Goal: Task Accomplishment & Management: Manage account settings

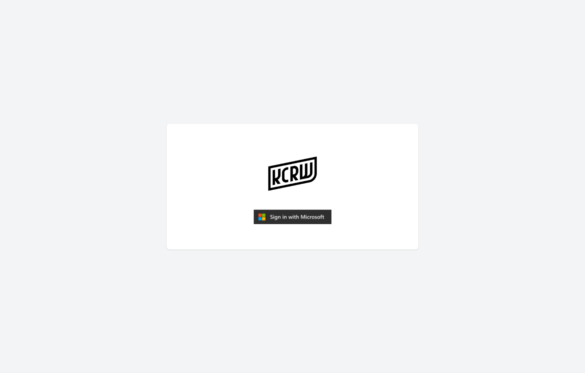
click at [306, 219] on img "submit" at bounding box center [292, 217] width 78 height 15
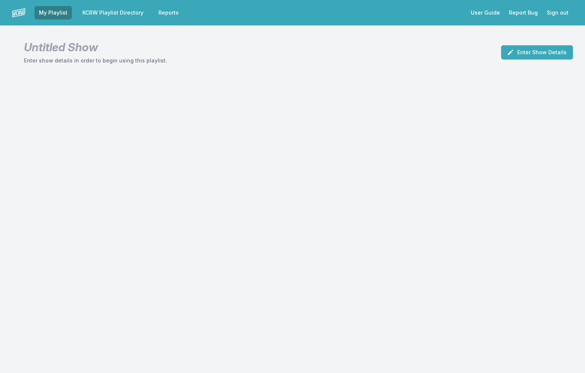
click at [132, 14] on link "KCRW Playlist Directory" at bounding box center [113, 12] width 70 height 13
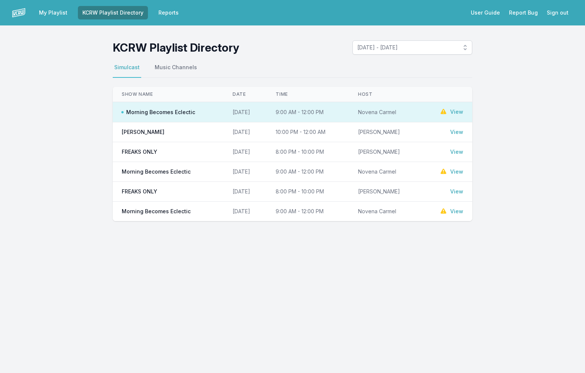
click at [455, 110] on link "View" at bounding box center [456, 111] width 13 height 7
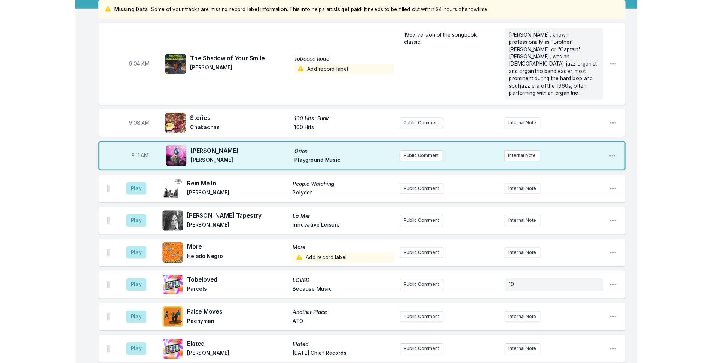
scroll to position [75, 0]
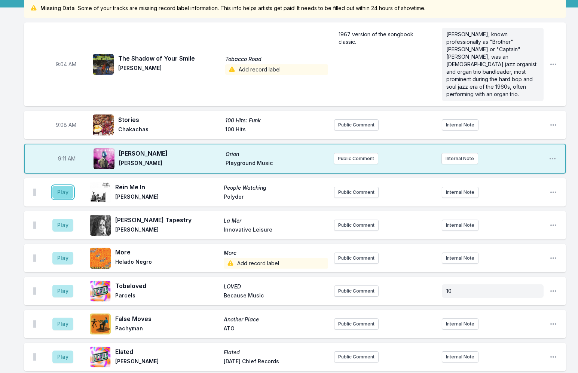
click at [61, 186] on button "Play" at bounding box center [62, 192] width 21 height 13
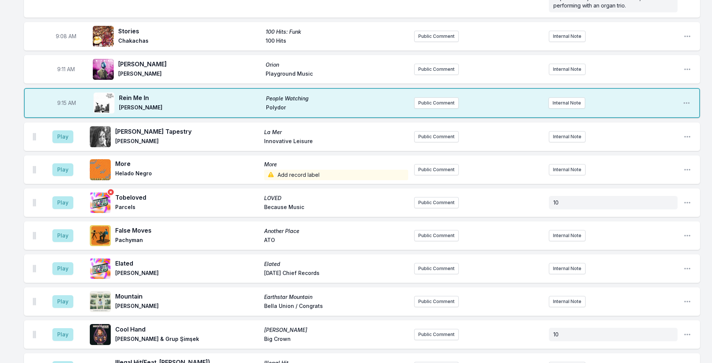
scroll to position [150, 0]
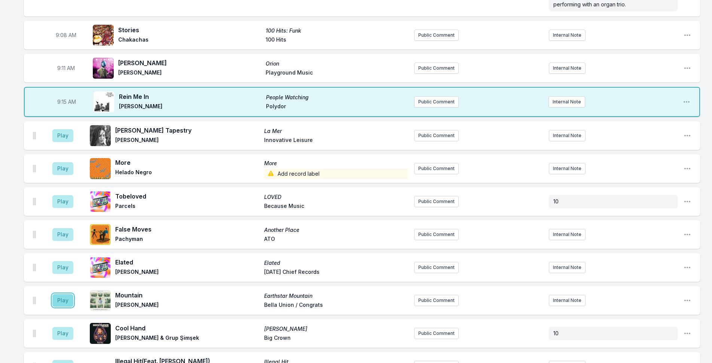
click at [67, 294] on button "Play" at bounding box center [62, 300] width 21 height 13
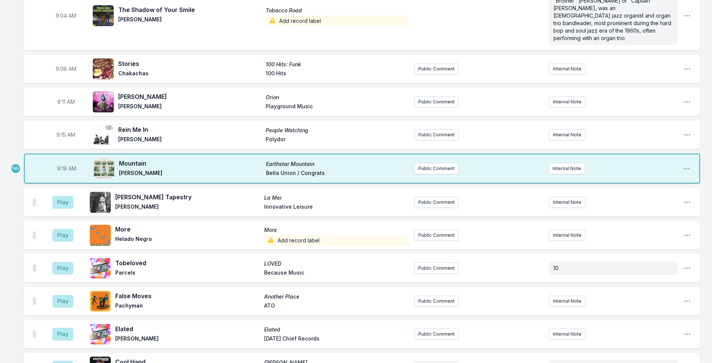
scroll to position [75, 0]
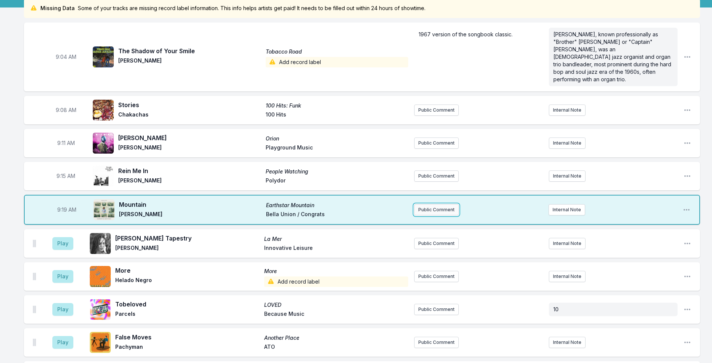
click at [442, 204] on button "Public Comment" at bounding box center [436, 209] width 45 height 11
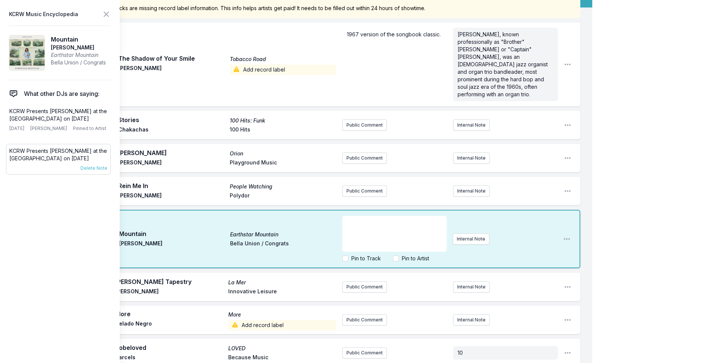
click at [39, 151] on p "KCRW Presents [PERSON_NAME] at the [GEOGRAPHIC_DATA] on [DATE]" at bounding box center [58, 154] width 98 height 15
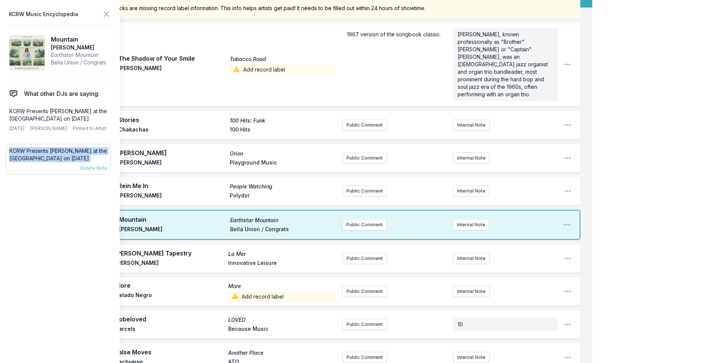
click at [39, 151] on p "KCRW Presents [PERSON_NAME] at the [GEOGRAPHIC_DATA] on [DATE]" at bounding box center [58, 154] width 98 height 15
copy div "KCRW Presents [PERSON_NAME] at the [GEOGRAPHIC_DATA] on [DATE] [DATE] [PERSON_N…"
click at [370, 219] on button "Public Comment" at bounding box center [364, 224] width 45 height 11
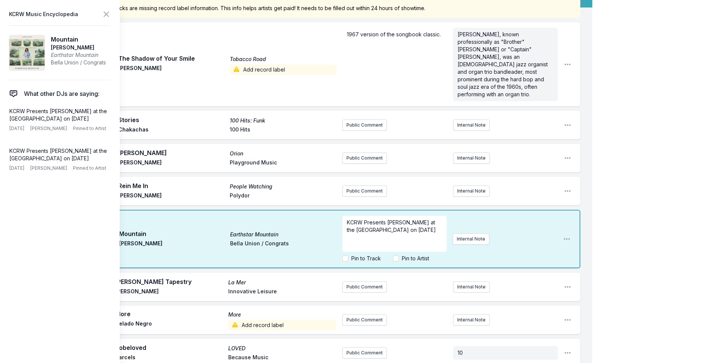
click at [419, 221] on p "KCRW Presents [PERSON_NAME] at the [GEOGRAPHIC_DATA] on [DATE]" at bounding box center [394, 226] width 95 height 15
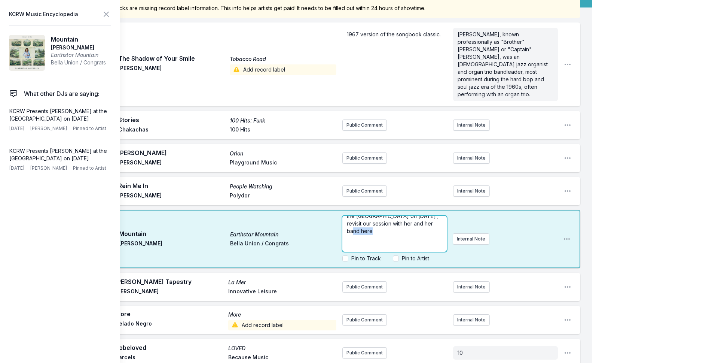
drag, startPoint x: 371, startPoint y: 237, endPoint x: 341, endPoint y: 237, distance: 29.9
click at [341, 237] on div "9:19 AM Mountain Earthstar Mountain [PERSON_NAME] Bella Union / Congrats KCRW P…" at bounding box center [302, 239] width 556 height 58
drag, startPoint x: 356, startPoint y: 223, endPoint x: 345, endPoint y: 223, distance: 11.2
click at [345, 223] on div "KCRW Presents [PERSON_NAME] at the [GEOGRAPHIC_DATA] on [DATE] ; revisit our se…" at bounding box center [394, 234] width 104 height 36
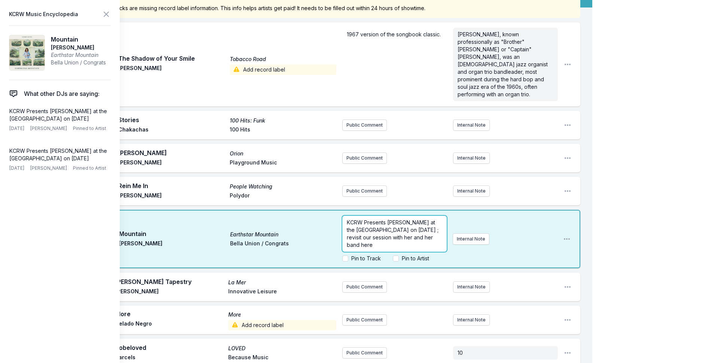
click at [417, 222] on span "KCRW Presents [PERSON_NAME] at the [GEOGRAPHIC_DATA] on [DATE] ; revisit our se…" at bounding box center [393, 233] width 93 height 29
click at [104, 11] on icon at bounding box center [106, 14] width 9 height 9
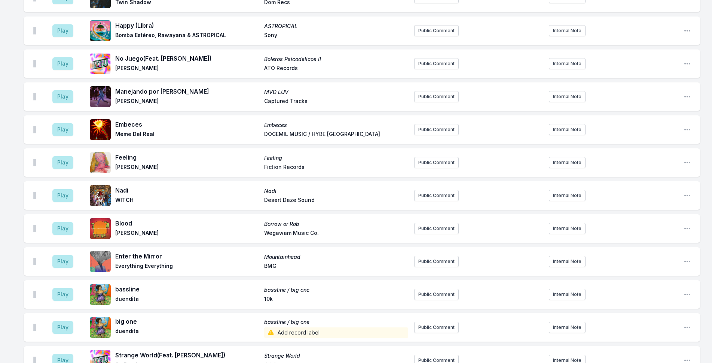
scroll to position [1684, 0]
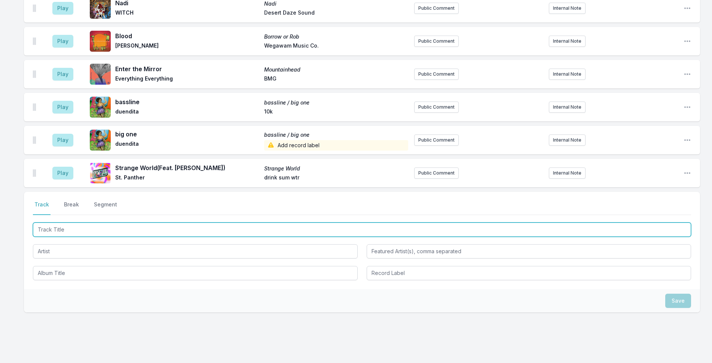
drag, startPoint x: 146, startPoint y: 226, endPoint x: 149, endPoint y: 235, distance: 9.0
click at [149, 235] on div at bounding box center [362, 250] width 658 height 59
type input "Las Panteras"
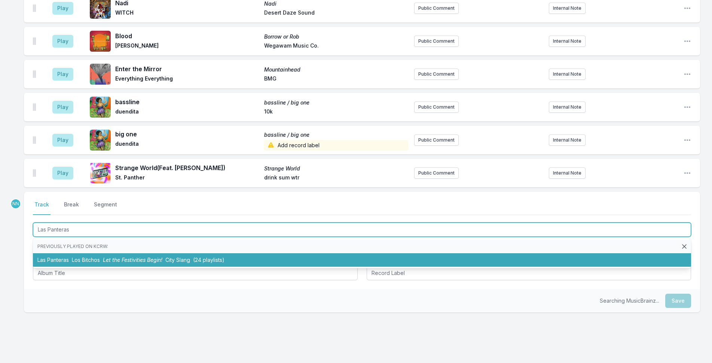
click at [127, 256] on span "Let the Festivities Begin!" at bounding box center [133, 259] width 60 height 6
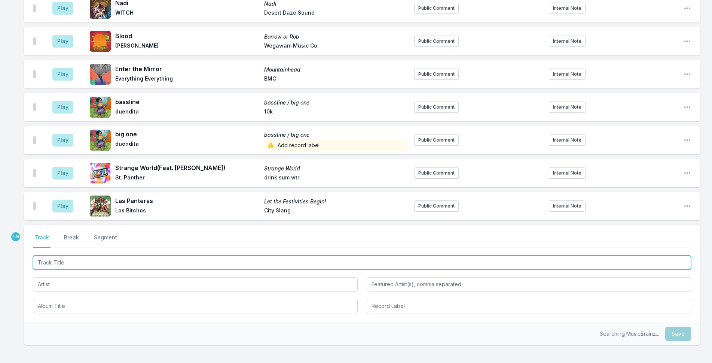
scroll to position [1717, 0]
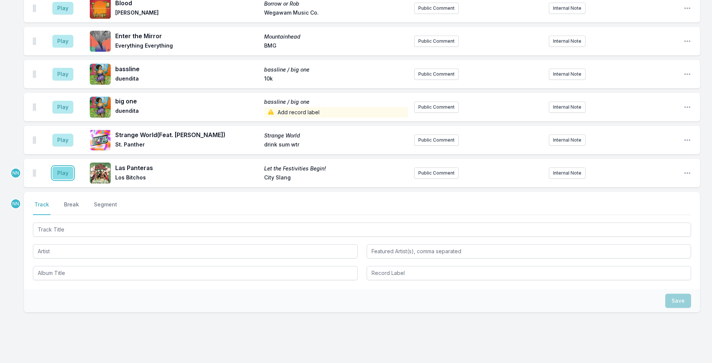
click at [63, 167] on button "Play" at bounding box center [62, 173] width 21 height 13
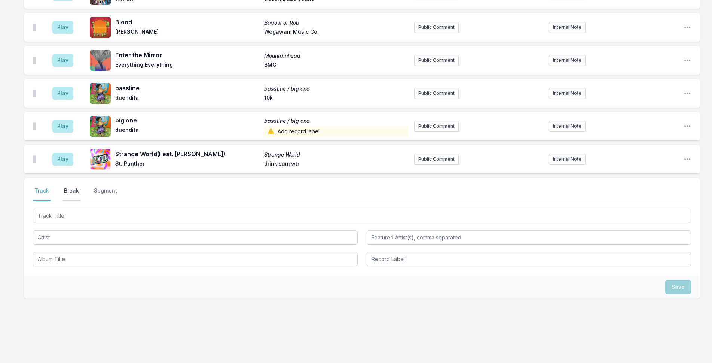
click at [75, 187] on button "Break" at bounding box center [71, 194] width 18 height 14
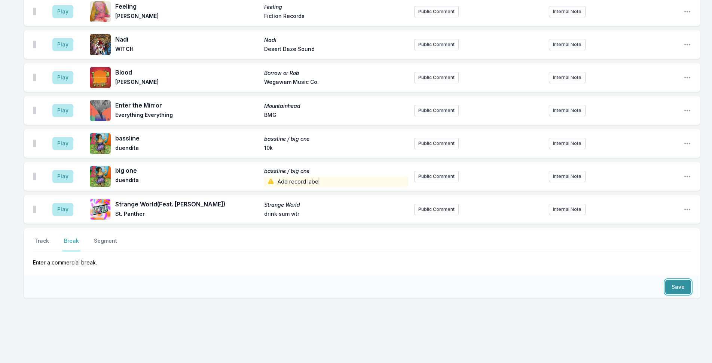
click at [584, 280] on button "Save" at bounding box center [678, 287] width 26 height 14
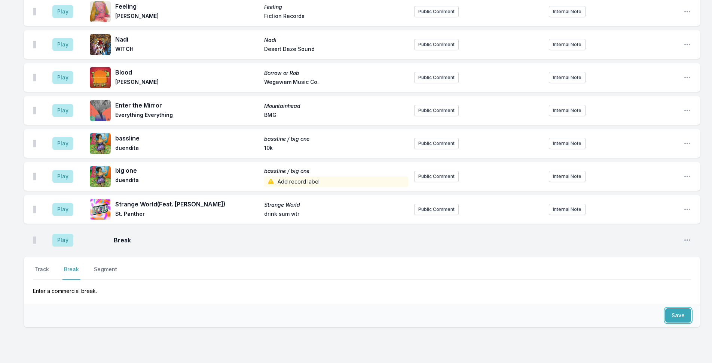
scroll to position [1709, 0]
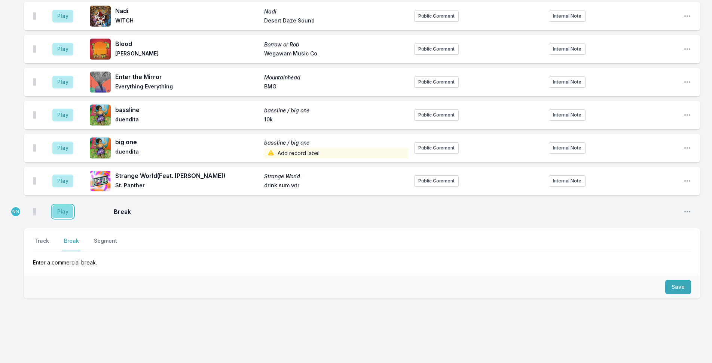
click at [69, 205] on button "Play" at bounding box center [62, 211] width 21 height 13
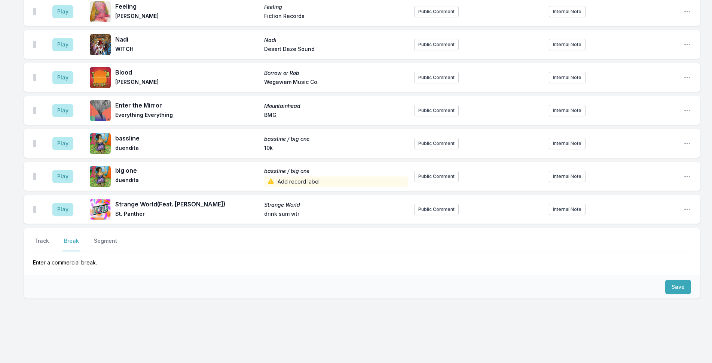
click at [584, 200] on div "Play Strange World (Feat. [PERSON_NAME]) Strange World St. Panther drink sum wt…" at bounding box center [362, 209] width 676 height 28
click at [584, 205] on icon "Open playlist item options" at bounding box center [687, 208] width 7 height 7
click at [584, 231] on button "Edit Track Details" at bounding box center [649, 237] width 84 height 13
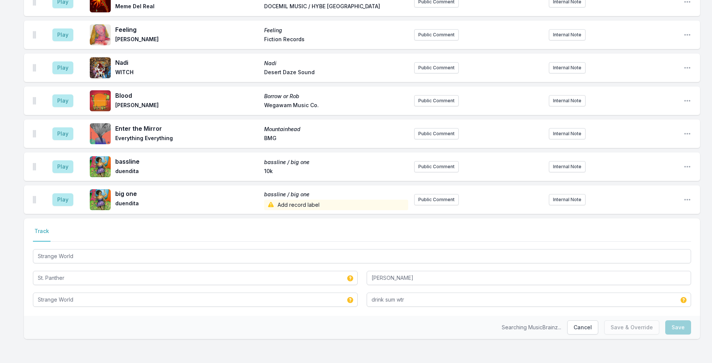
scroll to position [1678, 0]
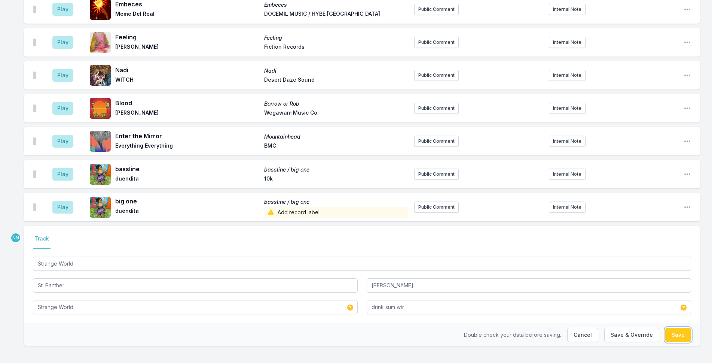
drag, startPoint x: 677, startPoint y: 330, endPoint x: 367, endPoint y: 231, distance: 325.8
click at [367, 231] on div "NN Select a tab Track Track Strange World St. Panther [PERSON_NAME] Strange Wor…" at bounding box center [362, 286] width 676 height 120
click at [584, 333] on button "Save" at bounding box center [678, 334] width 26 height 14
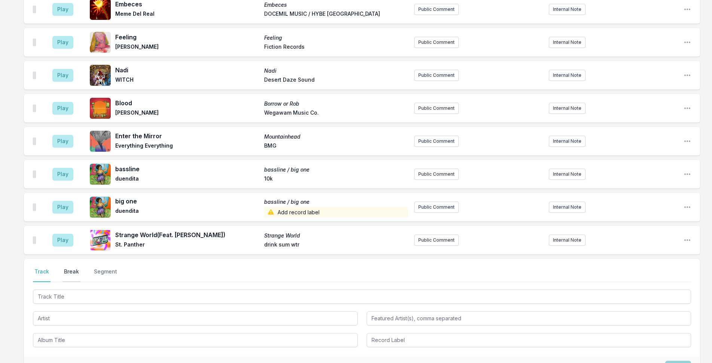
click at [74, 268] on button "Break" at bounding box center [71, 275] width 18 height 14
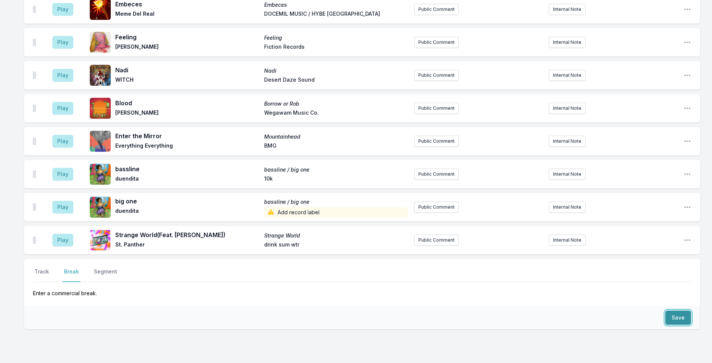
click at [584, 310] on button "Save" at bounding box center [678, 317] width 26 height 14
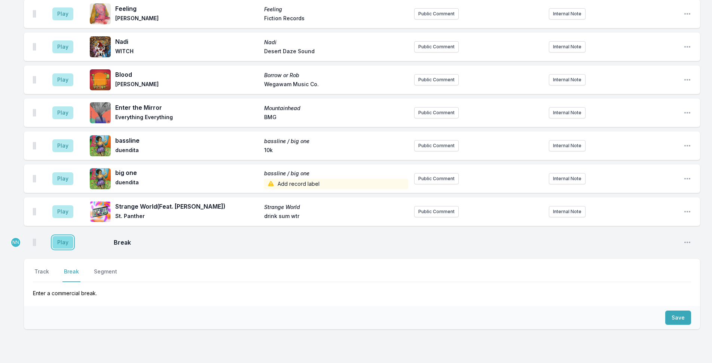
click at [63, 237] on button "Play" at bounding box center [62, 242] width 21 height 13
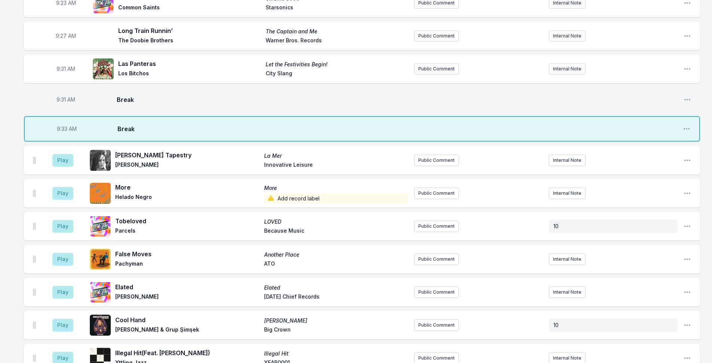
scroll to position [322, 0]
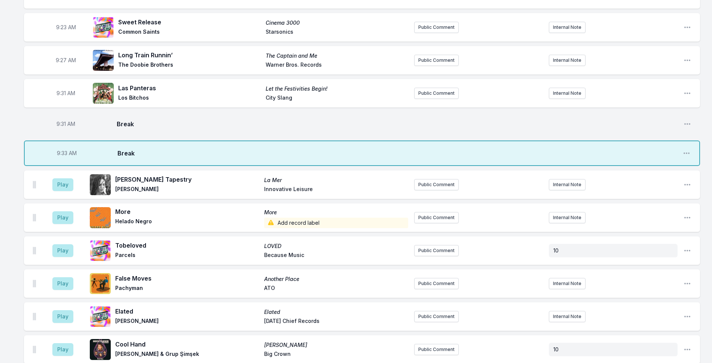
click at [584, 145] on div "9:33 AM Break Open playlist item options" at bounding box center [362, 152] width 676 height 25
click at [584, 149] on icon "Open playlist item options" at bounding box center [686, 152] width 7 height 7
click at [584, 175] on button "Delete Entry" at bounding box center [649, 181] width 84 height 13
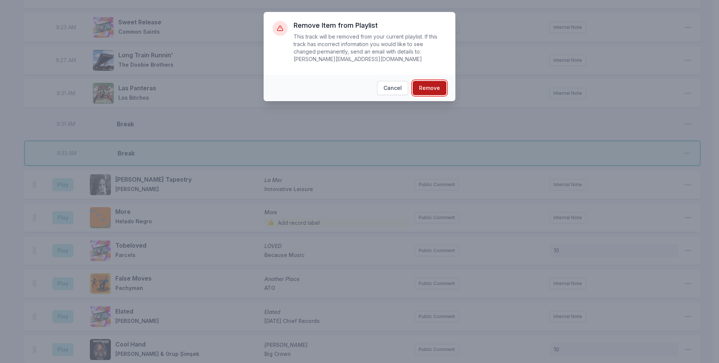
click at [434, 82] on button "Remove" at bounding box center [429, 88] width 34 height 14
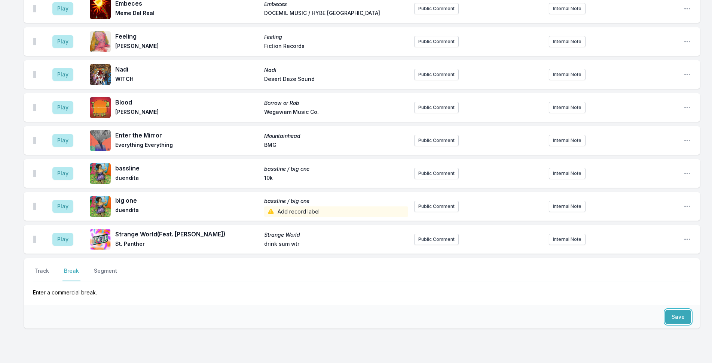
scroll to position [1709, 0]
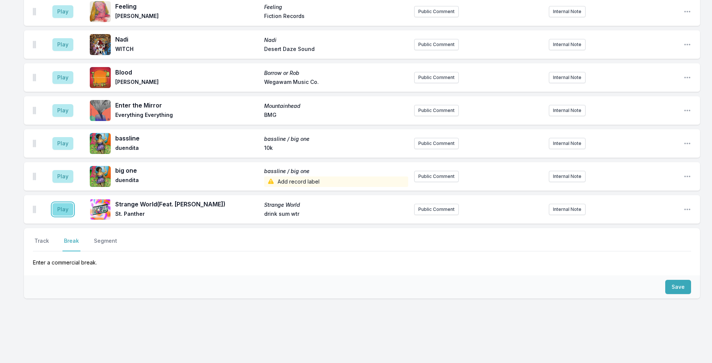
click at [62, 203] on button "Play" at bounding box center [62, 209] width 21 height 13
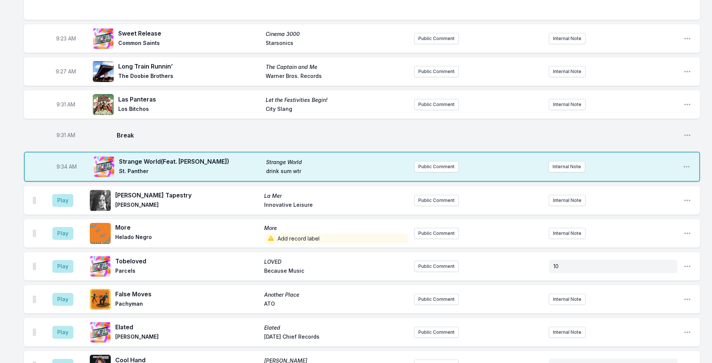
scroll to position [324, 0]
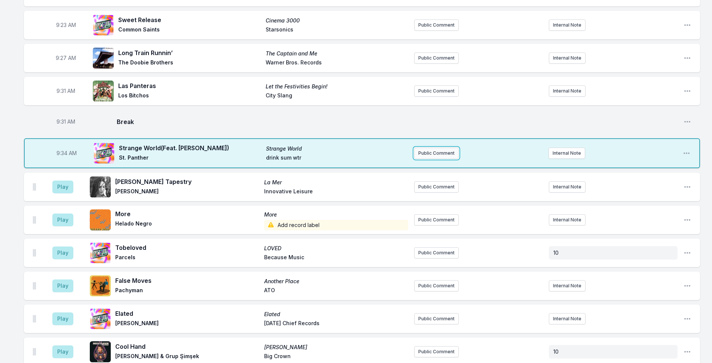
click at [448, 147] on button "Public Comment" at bounding box center [436, 152] width 45 height 11
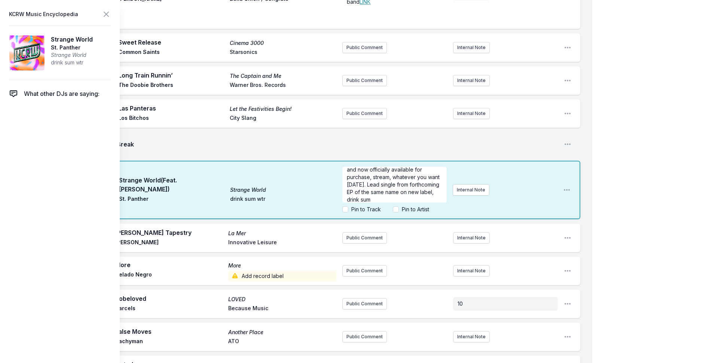
scroll to position [19, 0]
click at [106, 15] on icon at bounding box center [106, 14] width 9 height 9
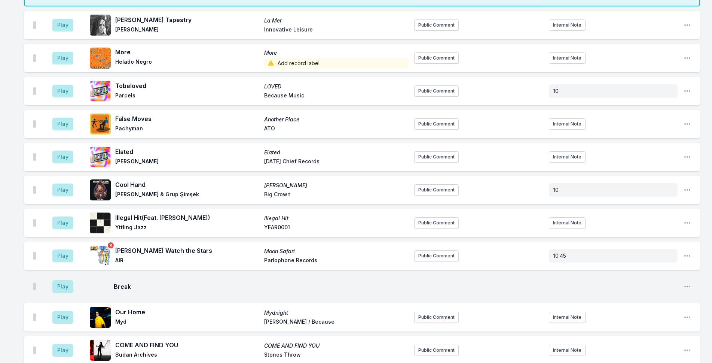
scroll to position [1792, 0]
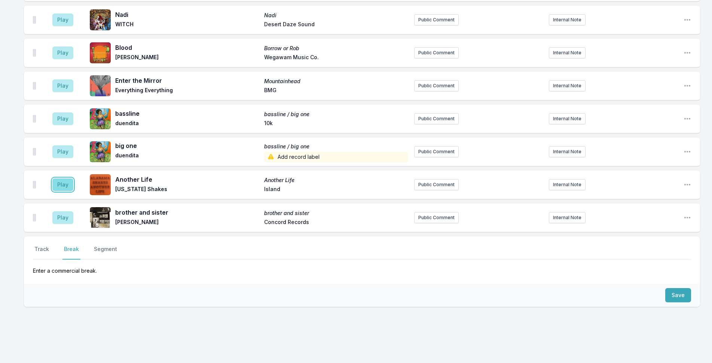
click at [58, 179] on button "Play" at bounding box center [62, 184] width 21 height 13
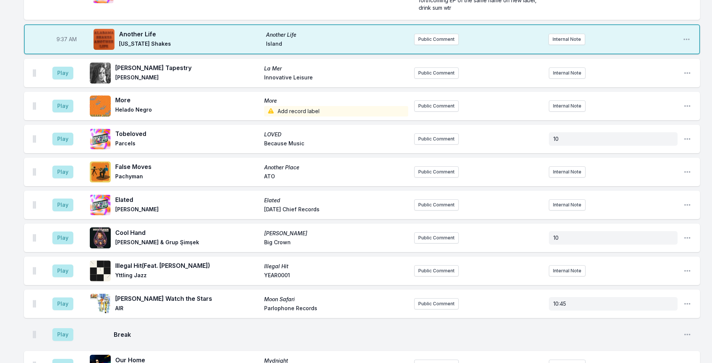
scroll to position [408, 0]
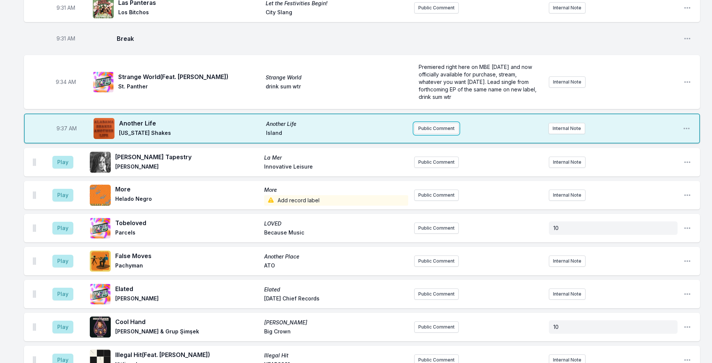
click at [438, 123] on button "Public Comment" at bounding box center [436, 128] width 45 height 11
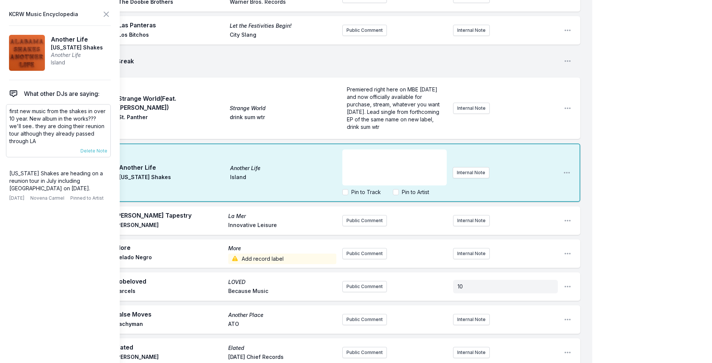
click at [30, 115] on p "first new music from the shakes in over 10 year. New album in the works??? we'l…" at bounding box center [58, 125] width 98 height 37
click at [31, 115] on p "first new music from the shakes in over 10 year. New album in the works??? we'l…" at bounding box center [58, 125] width 98 height 37
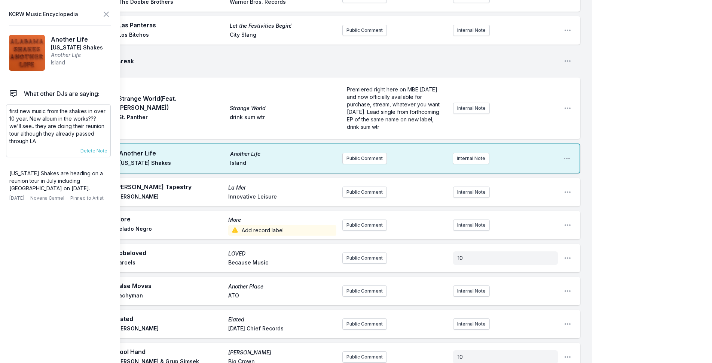
click at [31, 115] on p "first new music from the shakes in over 10 year. New album in the works??? we'l…" at bounding box center [58, 125] width 98 height 37
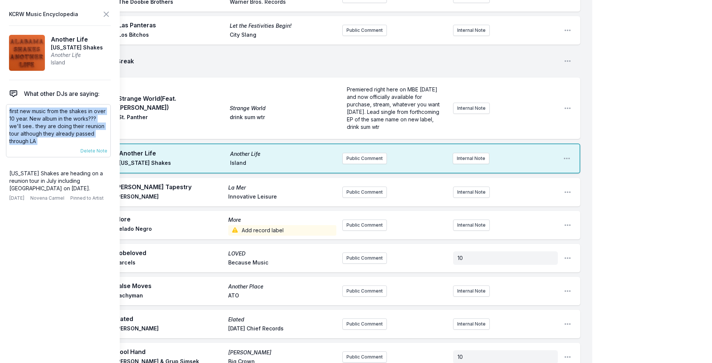
click at [31, 115] on p "first new music from the shakes in over 10 year. New album in the works??? we'l…" at bounding box center [58, 125] width 98 height 37
copy div "first new music from the shakes in over 10 year. New album in the works??? we'l…"
click at [364, 153] on button "Public Comment" at bounding box center [364, 158] width 45 height 11
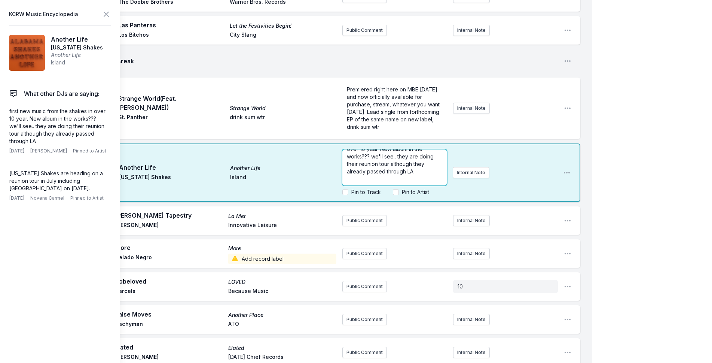
scroll to position [22, 0]
click at [389, 141] on span "first new music from the shakes in over 10 year. New album in the works??? we'l…" at bounding box center [391, 148] width 88 height 36
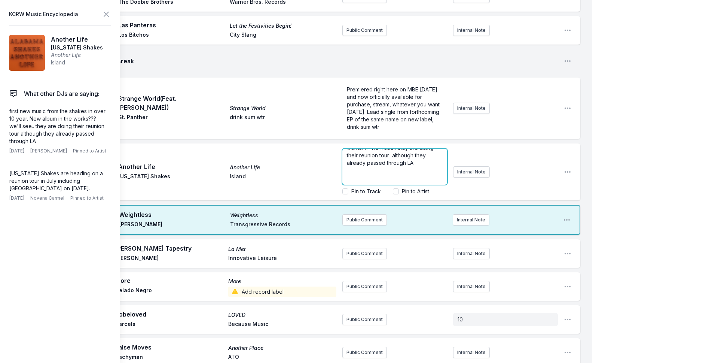
scroll to position [0, 0]
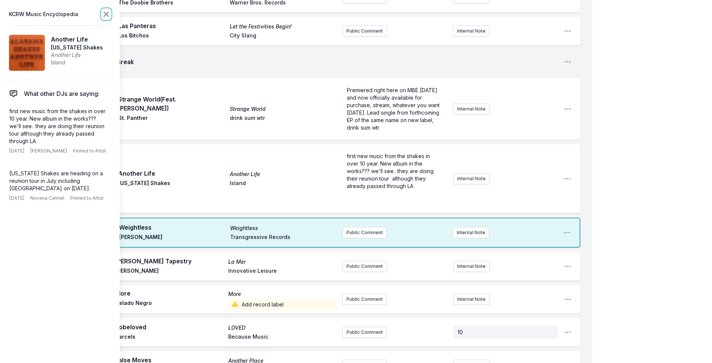
click at [107, 13] on icon at bounding box center [106, 14] width 9 height 9
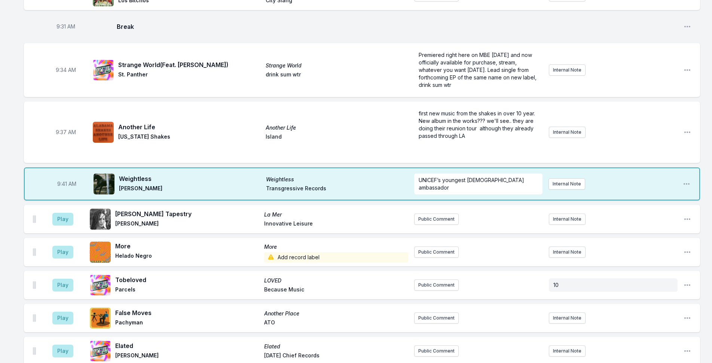
scroll to position [407, 0]
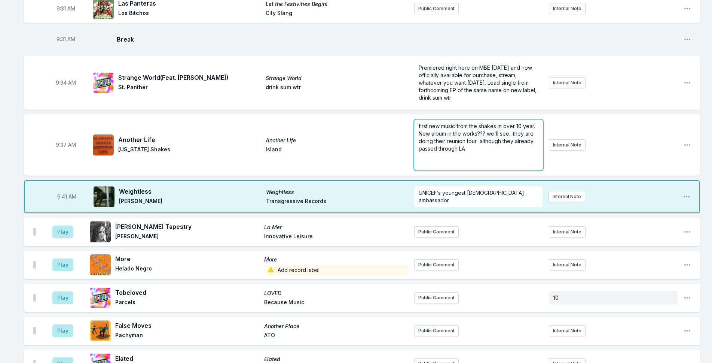
click at [479, 133] on span "first new music from the shakes in over 10 year. New album in the works??? we'l…" at bounding box center [478, 137] width 118 height 29
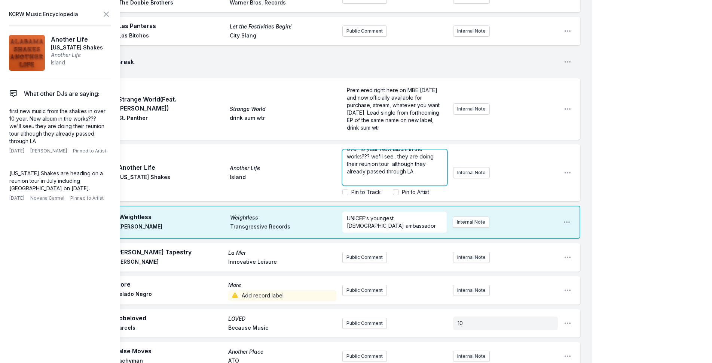
scroll to position [22, 0]
click at [391, 140] on span "first new music from the shakes in over 10 year. New album in the works??? we'l…" at bounding box center [391, 148] width 88 height 36
click at [107, 13] on icon at bounding box center [106, 14] width 9 height 9
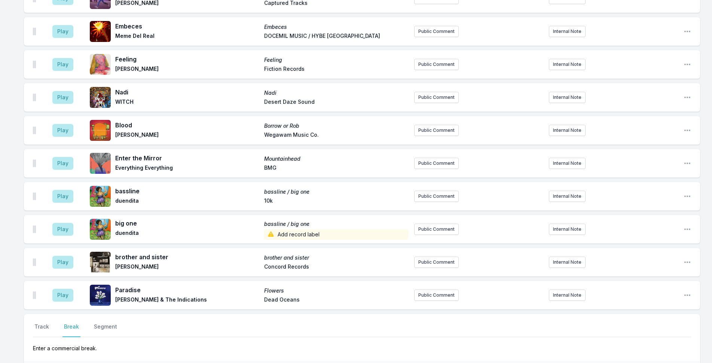
scroll to position [1899, 0]
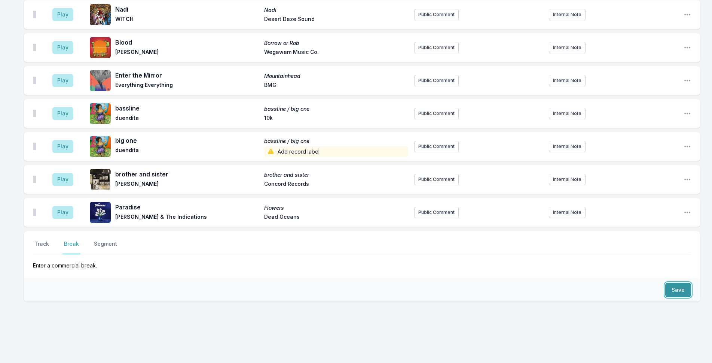
click at [584, 283] on button "Save" at bounding box center [678, 290] width 26 height 14
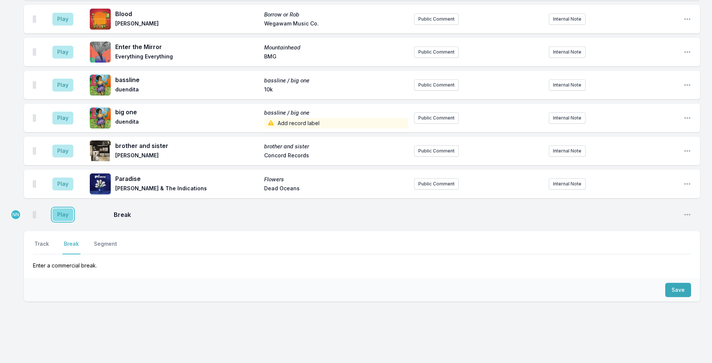
click at [66, 208] on button "Play" at bounding box center [62, 214] width 21 height 13
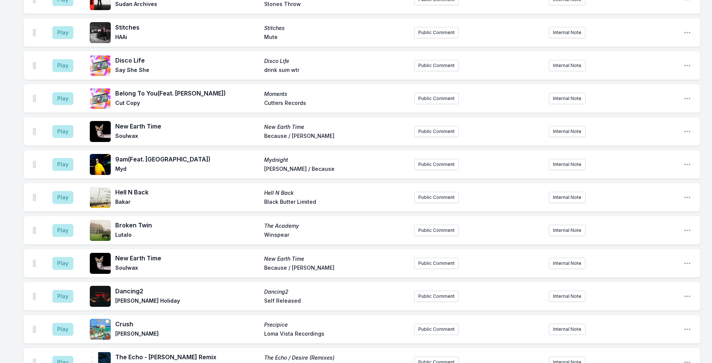
scroll to position [512, 0]
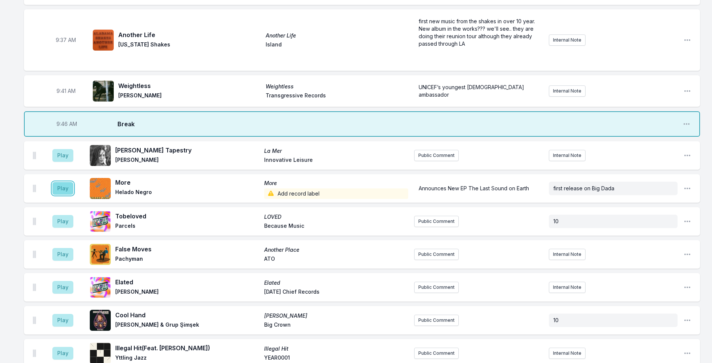
click at [65, 182] on button "Play" at bounding box center [62, 188] width 21 height 13
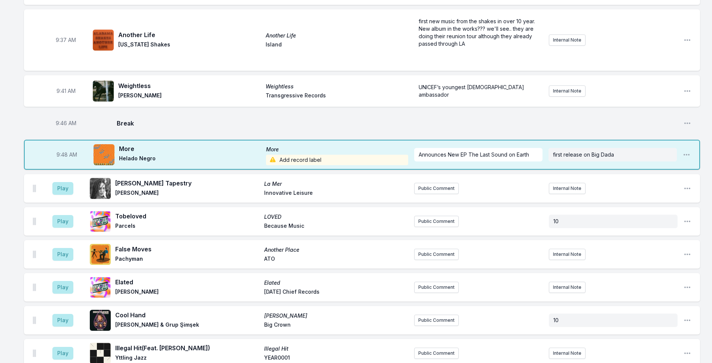
click at [291, 155] on span "Add record label" at bounding box center [337, 160] width 143 height 10
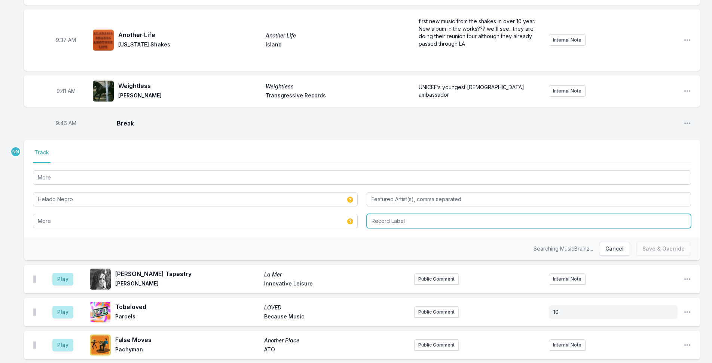
click at [391, 214] on input "Record Label" at bounding box center [529, 221] width 325 height 14
type input "Big Dada"
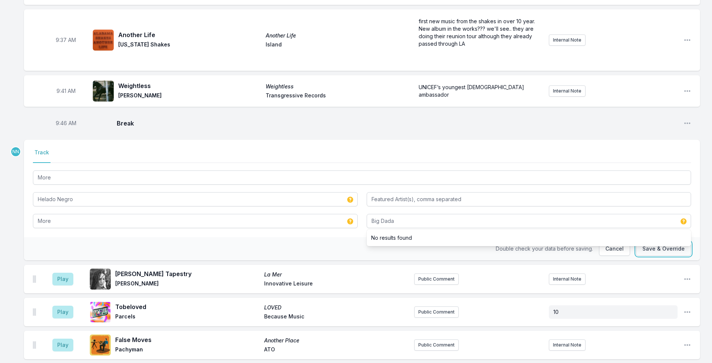
click at [584, 241] on button "Save & Override" at bounding box center [663, 248] width 55 height 14
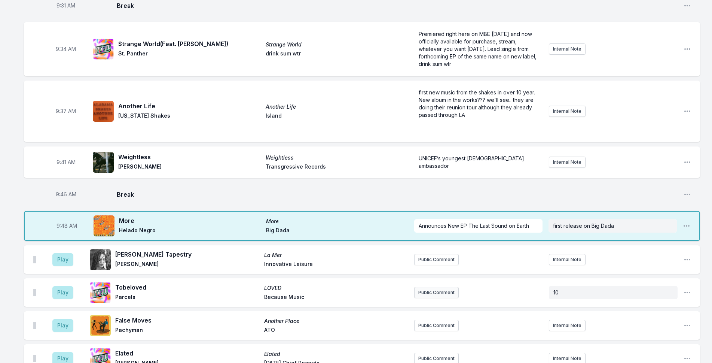
scroll to position [437, 0]
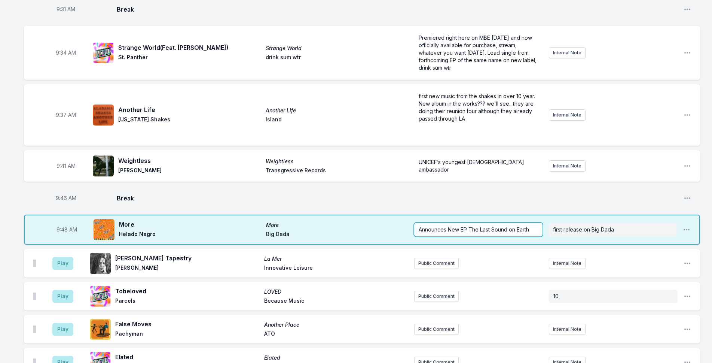
click at [538, 223] on div "Announces New EP The Last Sound on Earth" at bounding box center [478, 229] width 128 height 13
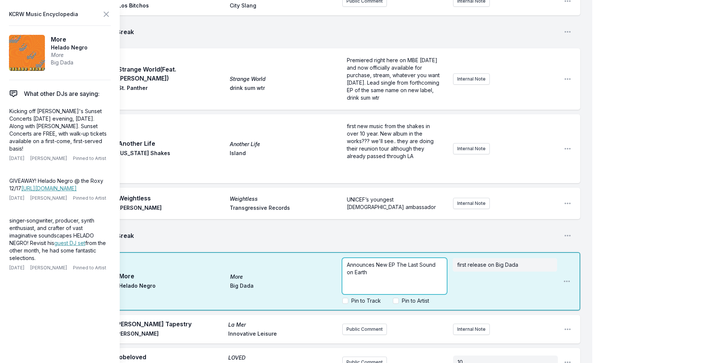
click at [419, 261] on p "Announces New EP The Last Sound on Earth" at bounding box center [394, 268] width 95 height 15
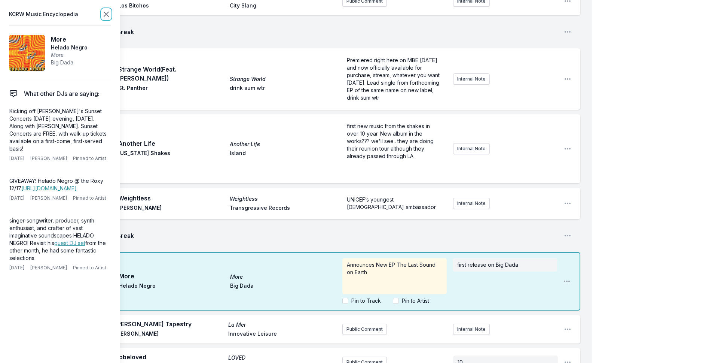
click at [108, 10] on icon at bounding box center [106, 14] width 9 height 9
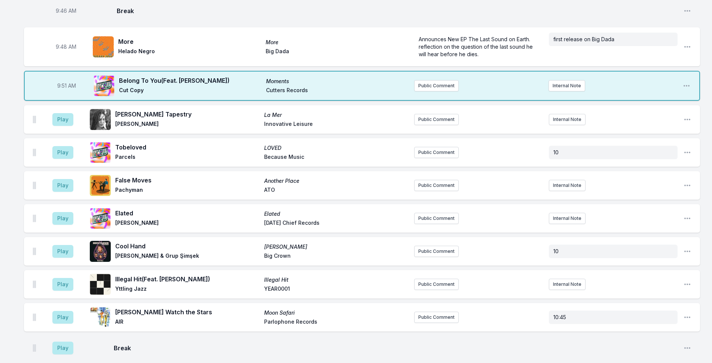
scroll to position [474, 0]
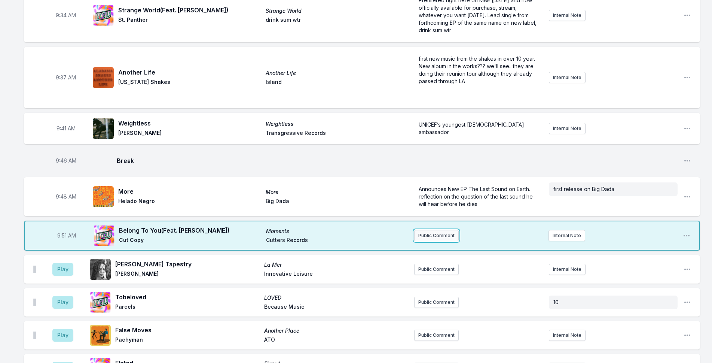
click at [446, 230] on button "Public Comment" at bounding box center [436, 235] width 45 height 11
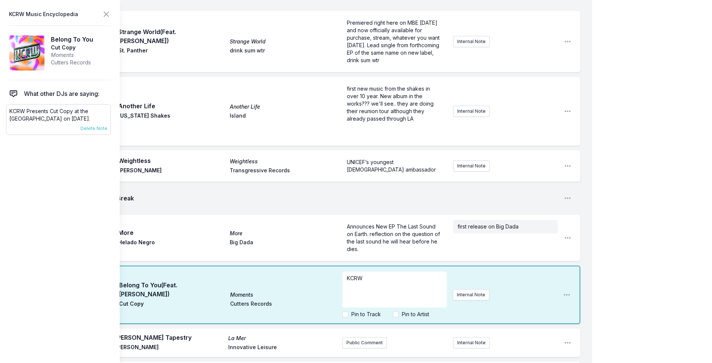
click at [81, 109] on p "KCRW Presents Cut Copy at the [GEOGRAPHIC_DATA] on [DATE]." at bounding box center [58, 114] width 98 height 15
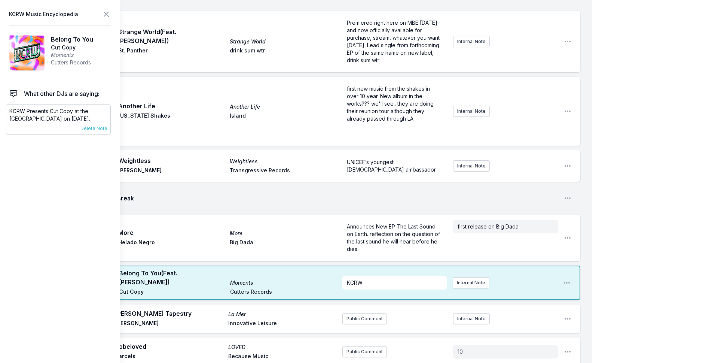
click at [80, 109] on p "KCRW Presents Cut Copy at the [GEOGRAPHIC_DATA] on [DATE]." at bounding box center [58, 114] width 98 height 15
copy div "KCRW Presents Cut Copy at the [GEOGRAPHIC_DATA] on [DATE]. [DATE] [PERSON_NAME]…"
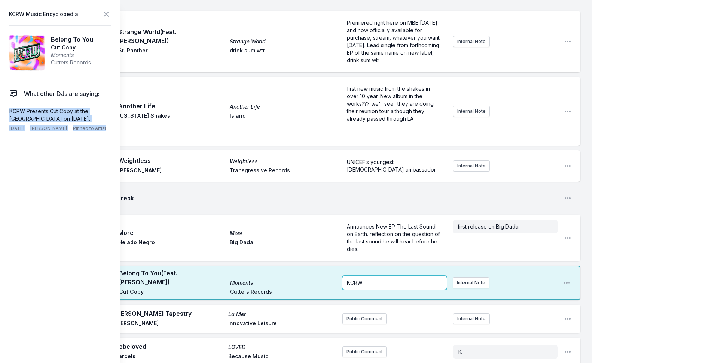
click at [357, 279] on span "KCRW" at bounding box center [355, 282] width 16 height 6
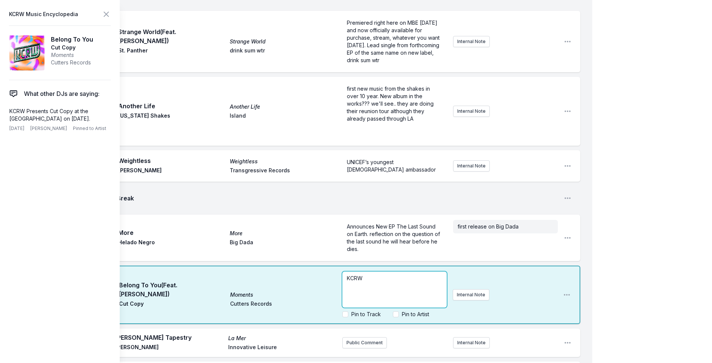
click at [357, 275] on span "KCRW" at bounding box center [355, 278] width 16 height 6
drag, startPoint x: 401, startPoint y: 278, endPoint x: 335, endPoint y: 262, distance: 68.6
click at [335, 265] on div "9:51 AM Belong To You (Feat. [PERSON_NAME]) Moments Cut Copy Cutters Records KC…" at bounding box center [302, 294] width 556 height 58
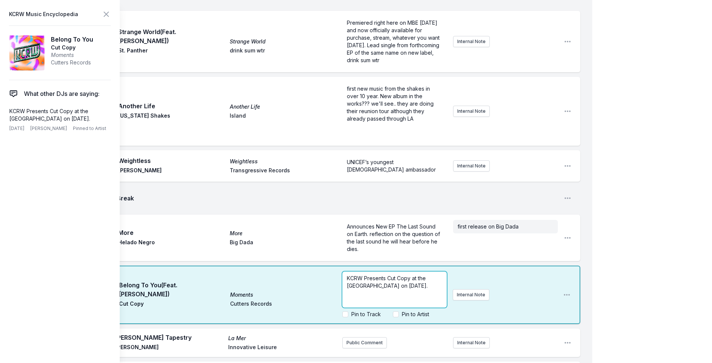
scroll to position [0, 0]
click at [106, 15] on icon at bounding box center [106, 14] width 4 height 4
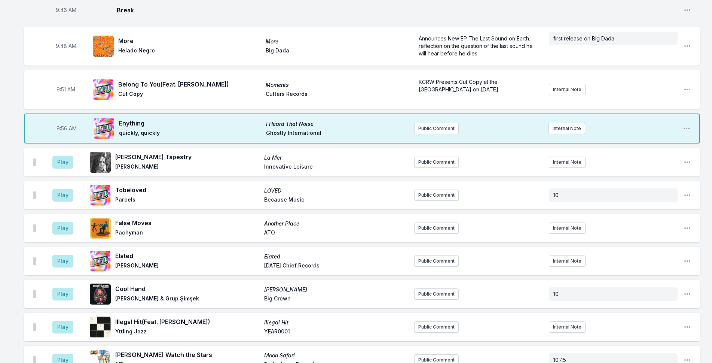
scroll to position [624, 0]
click at [427, 123] on button "Public Comment" at bounding box center [436, 128] width 45 height 11
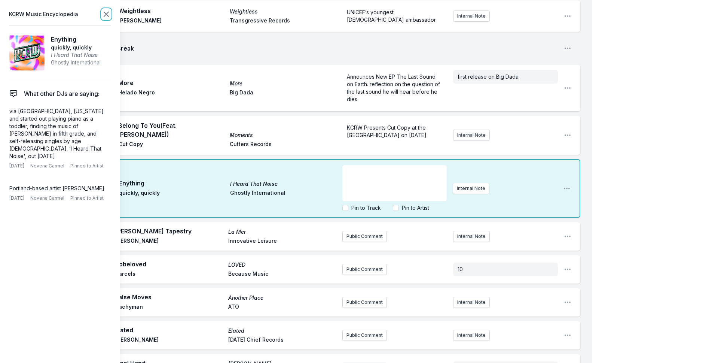
click at [105, 11] on icon at bounding box center [106, 14] width 9 height 9
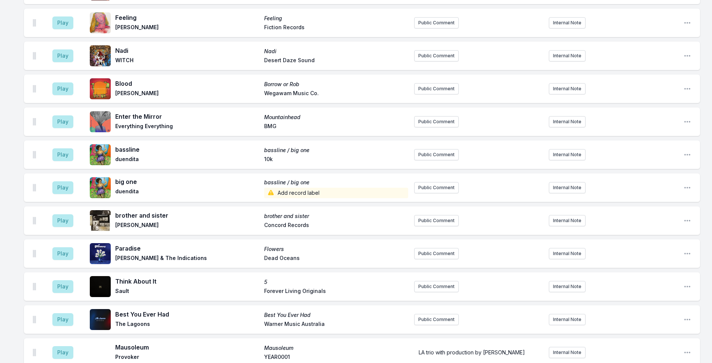
scroll to position [2130, 0]
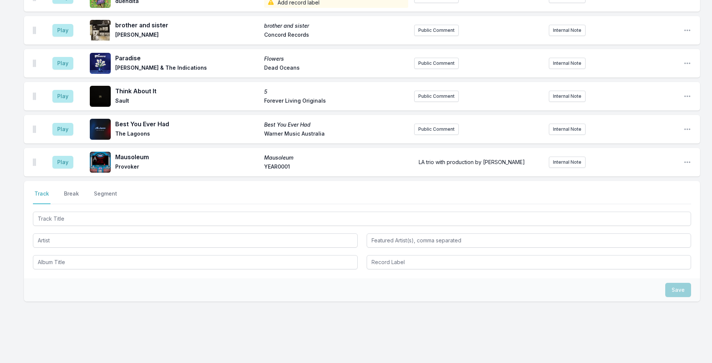
click at [77, 181] on div "Select a tab Track Break Segment Track Break Segment" at bounding box center [362, 229] width 676 height 97
click at [73, 190] on button "Break" at bounding box center [71, 197] width 18 height 14
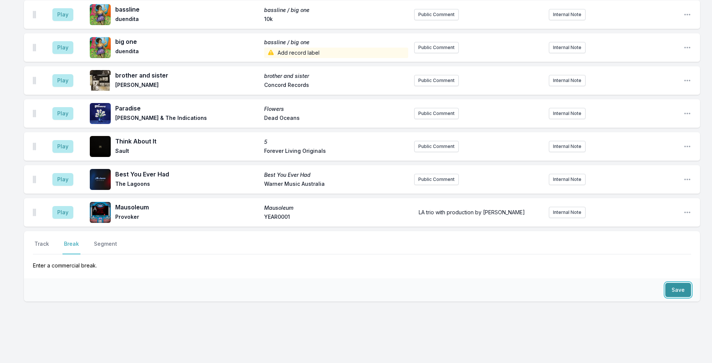
click at [584, 283] on button "Save" at bounding box center [678, 290] width 26 height 14
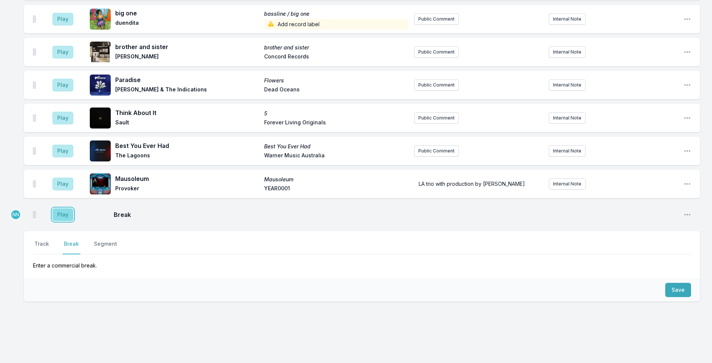
click at [63, 208] on button "Play" at bounding box center [62, 214] width 21 height 13
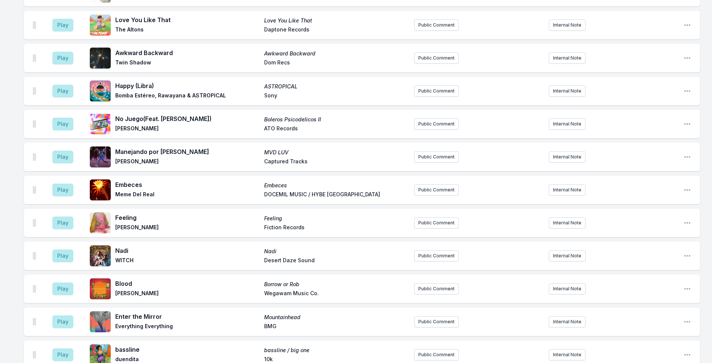
scroll to position [662, 0]
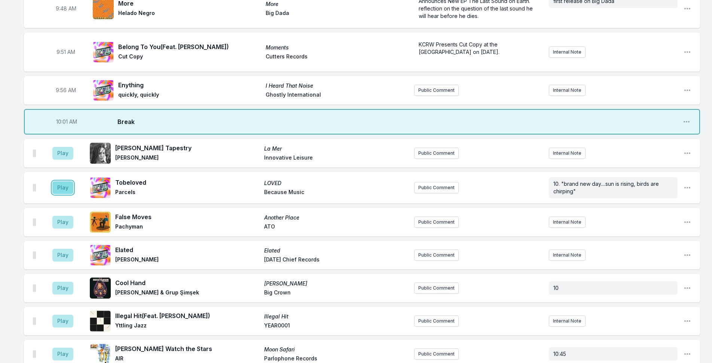
click at [69, 181] on button "Play" at bounding box center [62, 187] width 21 height 13
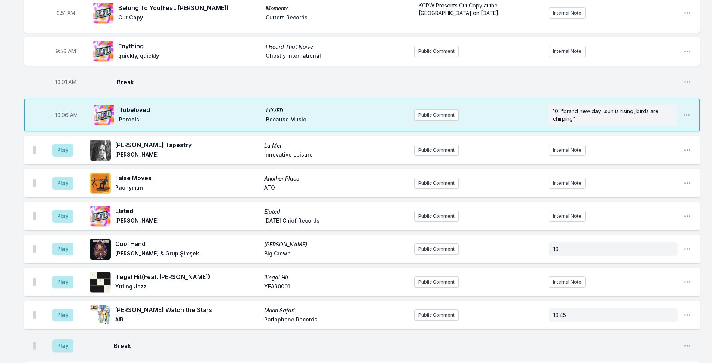
scroll to position [737, 0]
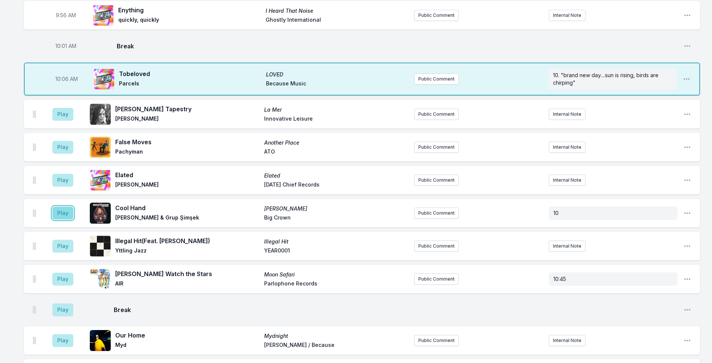
click at [61, 207] on button "Play" at bounding box center [62, 213] width 21 height 13
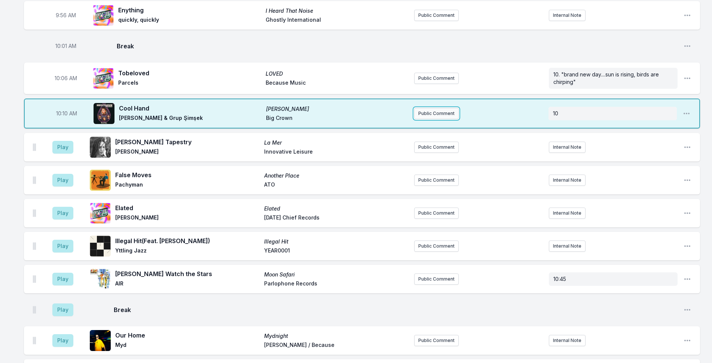
click at [446, 108] on button "Public Comment" at bounding box center [436, 113] width 45 height 11
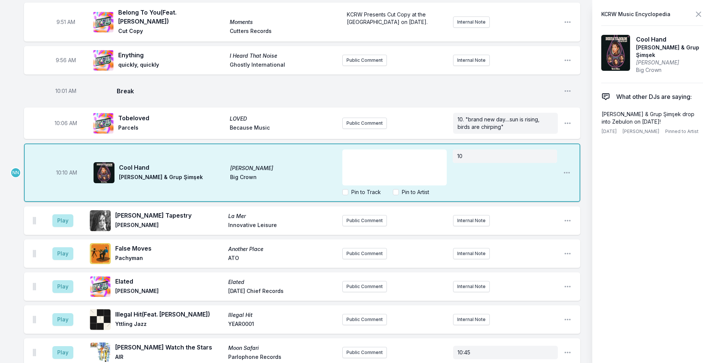
scroll to position [774, 0]
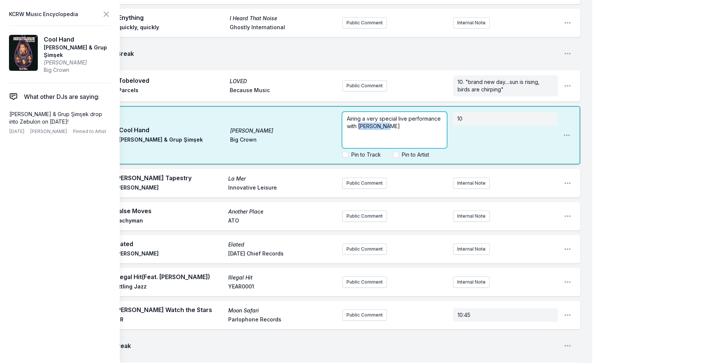
drag, startPoint x: 397, startPoint y: 107, endPoint x: 359, endPoint y: 108, distance: 38.6
click at [359, 115] on p "Airing a very special live performance with [PERSON_NAME]" at bounding box center [394, 122] width 95 height 15
click at [108, 19] on aside "KCRW Music Encyclopedia Cool Hand [PERSON_NAME] & Grup Şimşek [PERSON_NAME] Big…" at bounding box center [60, 181] width 120 height 363
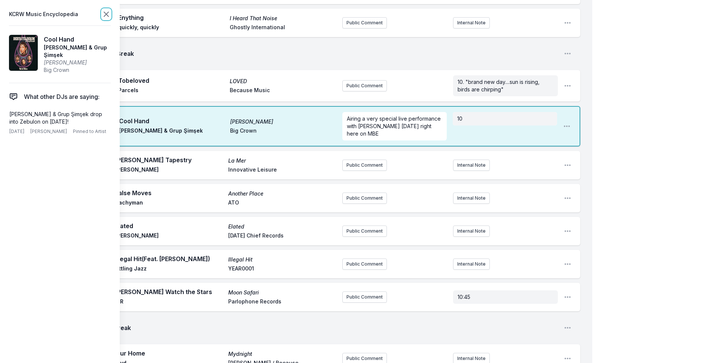
click at [108, 16] on icon at bounding box center [106, 14] width 9 height 9
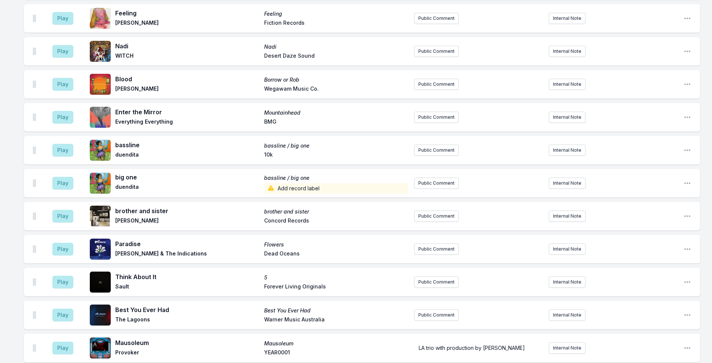
scroll to position [2082, 0]
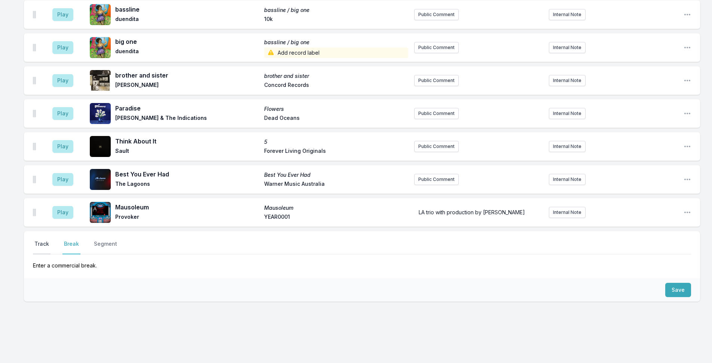
drag, startPoint x: 37, startPoint y: 233, endPoint x: 49, endPoint y: 237, distance: 13.3
click at [37, 240] on button "Track" at bounding box center [42, 247] width 18 height 14
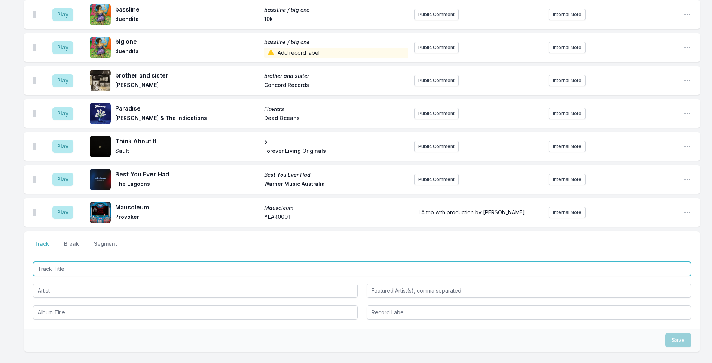
click at [85, 262] on input "Track Title" at bounding box center [362, 269] width 658 height 14
type input "Adagio"
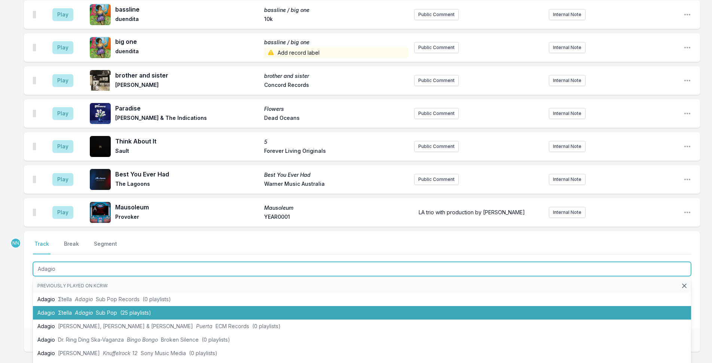
drag, startPoint x: 73, startPoint y: 289, endPoint x: 76, endPoint y: 303, distance: 14.6
click at [76, 303] on ul "Previously played on KCRW: [PERSON_NAME] Sub Pop Records (0 playlists) [PERSON_…" at bounding box center [362, 322] width 658 height 90
click at [76, 309] on span "Adagio" at bounding box center [84, 312] width 18 height 6
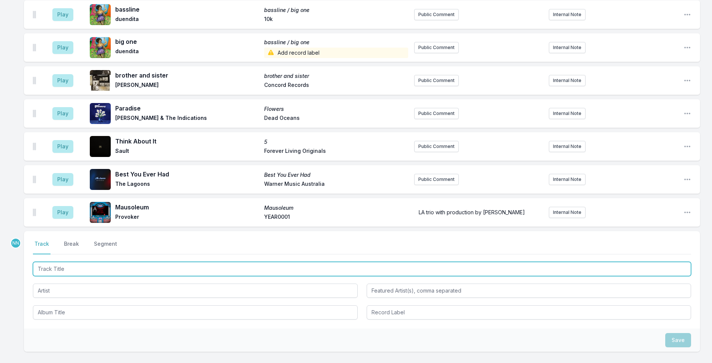
scroll to position [2115, 0]
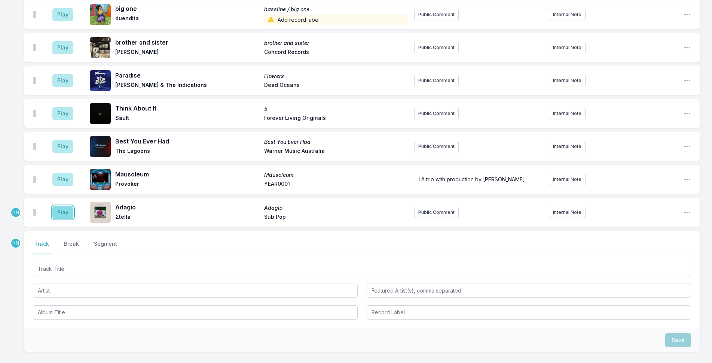
click at [59, 206] on button "Play" at bounding box center [62, 212] width 21 height 13
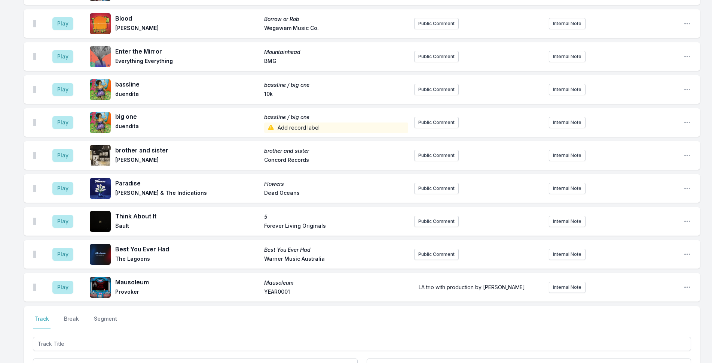
scroll to position [2165, 0]
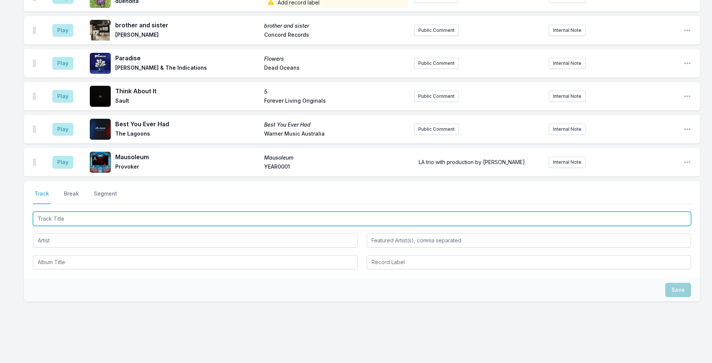
click at [91, 211] on input "Track Title" at bounding box center [362, 218] width 658 height 14
type input "Follow the River"
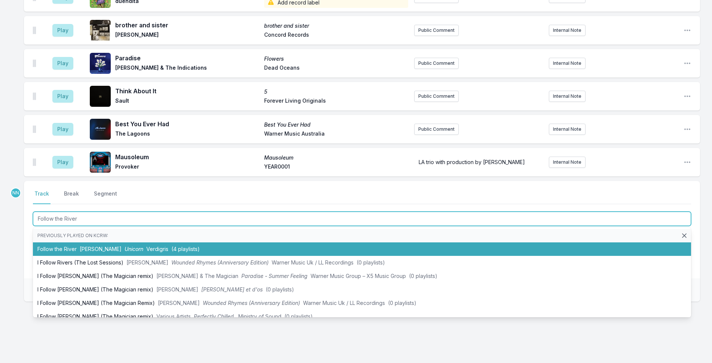
click at [62, 242] on li "Follow the River RIO KOSTA Unicorn Verdigris (4 playlists)" at bounding box center [362, 248] width 658 height 13
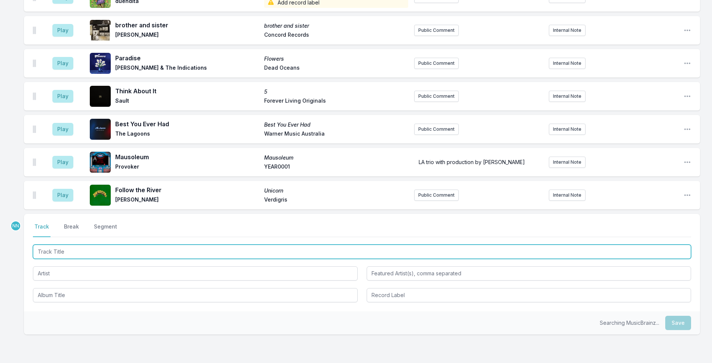
scroll to position [2198, 0]
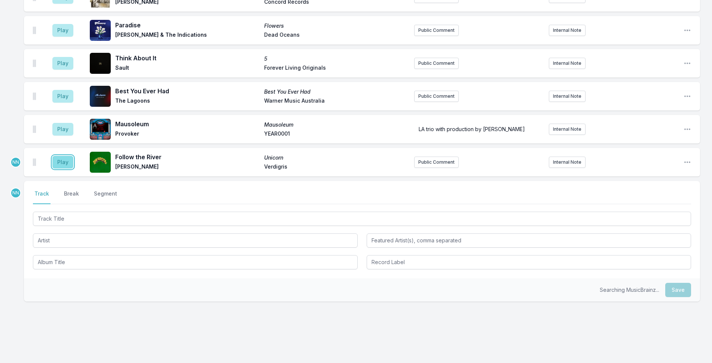
click at [64, 156] on button "Play" at bounding box center [62, 162] width 21 height 13
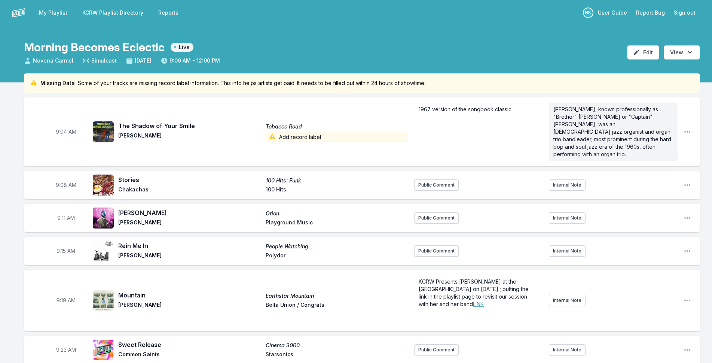
scroll to position [2205, 0]
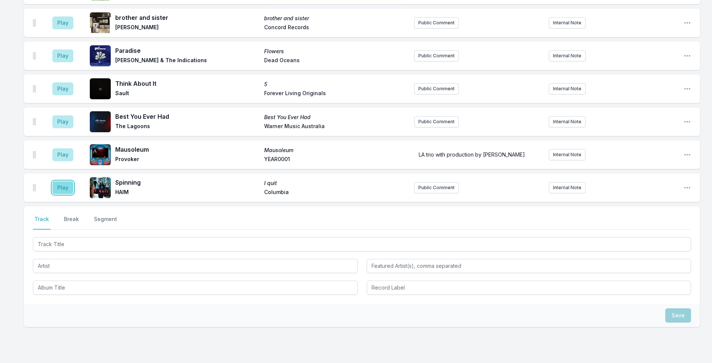
click at [59, 181] on button "Play" at bounding box center [62, 187] width 21 height 13
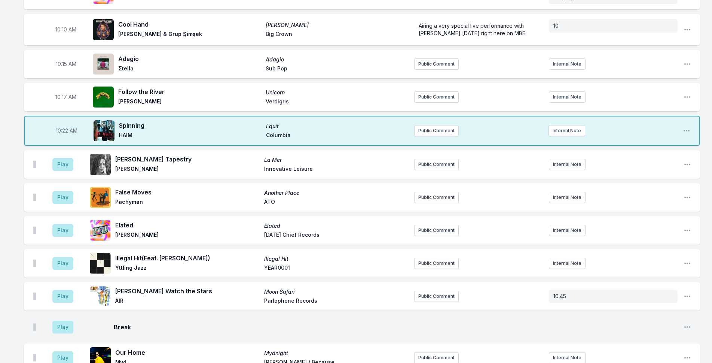
scroll to position [783, 0]
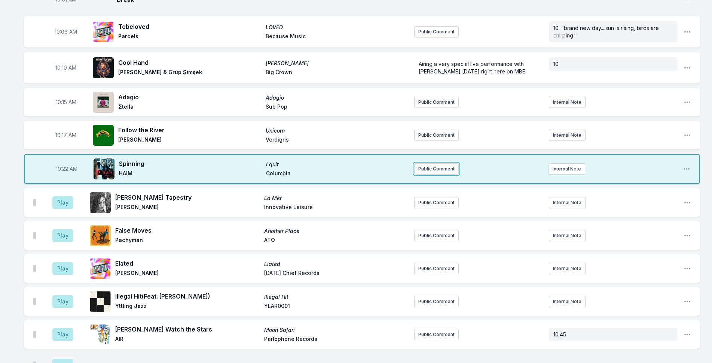
click at [423, 163] on button "Public Comment" at bounding box center [436, 168] width 45 height 11
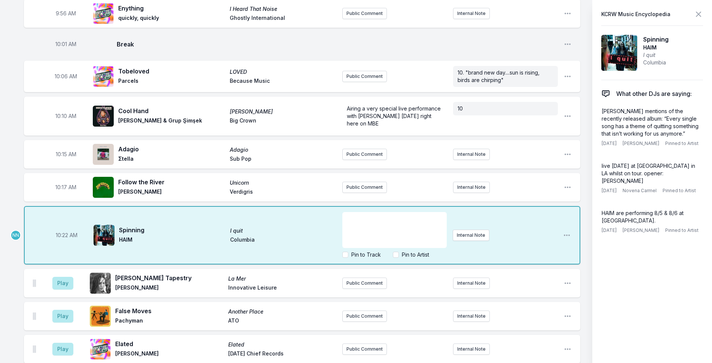
scroll to position [858, 0]
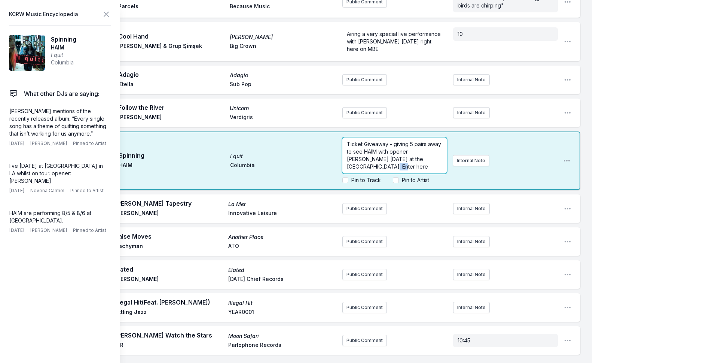
drag, startPoint x: 359, startPoint y: 149, endPoint x: 346, endPoint y: 149, distance: 13.1
click at [346, 149] on div "Ticket Giveaway - giving 5 pairs away to see HAIM with opener [PERSON_NAME] [DA…" at bounding box center [394, 155] width 104 height 36
click at [110, 13] on icon at bounding box center [106, 14] width 9 height 9
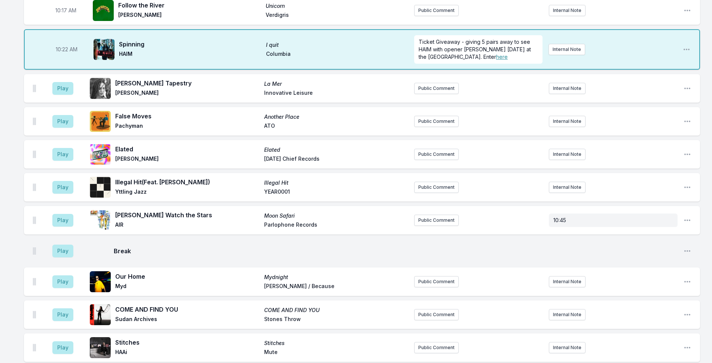
scroll to position [1008, 0]
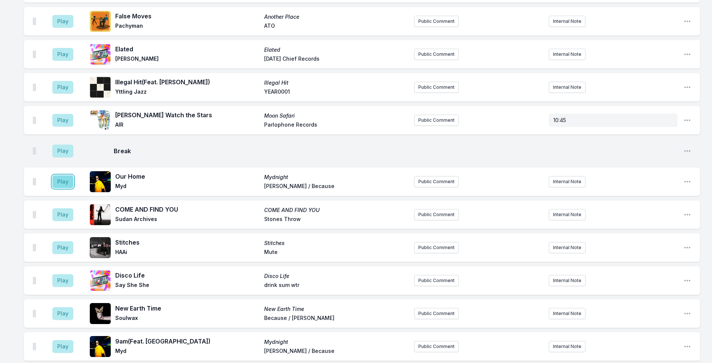
click at [64, 175] on button "Play" at bounding box center [62, 181] width 21 height 13
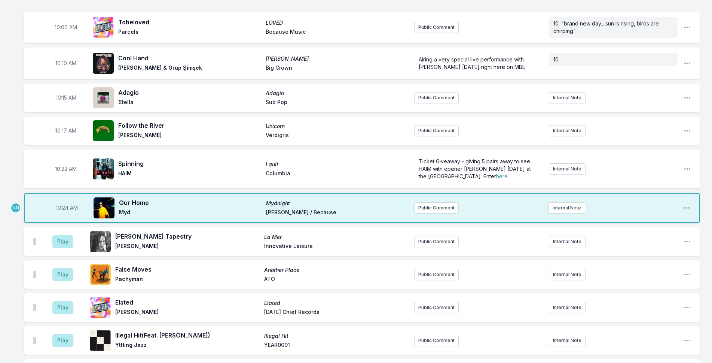
scroll to position [783, 0]
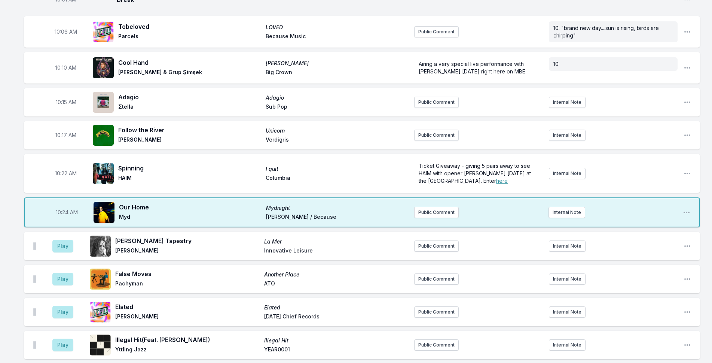
click at [436, 197] on div "10:24 AM Our Home Mydnight Myd [PERSON_NAME] / Because Public Comment Internal …" at bounding box center [362, 212] width 676 height 30
click at [434, 207] on button "Public Comment" at bounding box center [436, 212] width 45 height 11
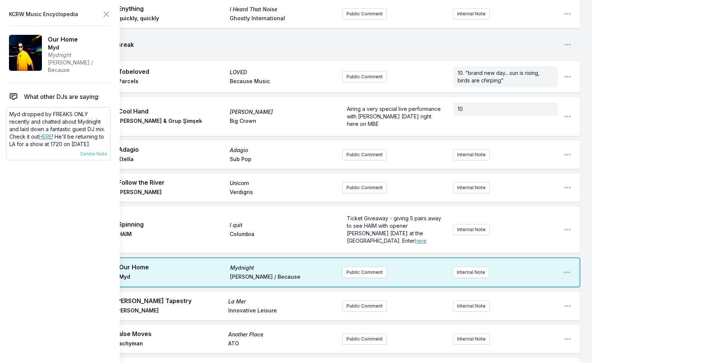
drag, startPoint x: 57, startPoint y: 133, endPoint x: 59, endPoint y: 149, distance: 16.2
click at [59, 148] on p "Myd dropped by FREAKS ONLY recently and chatted about Mydnight and laid down a …" at bounding box center [58, 128] width 98 height 37
drag, startPoint x: 10, startPoint y: 112, endPoint x: 52, endPoint y: 151, distance: 57.5
click at [52, 148] on p "Myd dropped by FREAKS ONLY recently and chatted about Mydnight and laid down a …" at bounding box center [58, 128] width 98 height 37
copy p "Myd dropped by FREAKS ONLY recently and chatted about Mydnight and laid down a …"
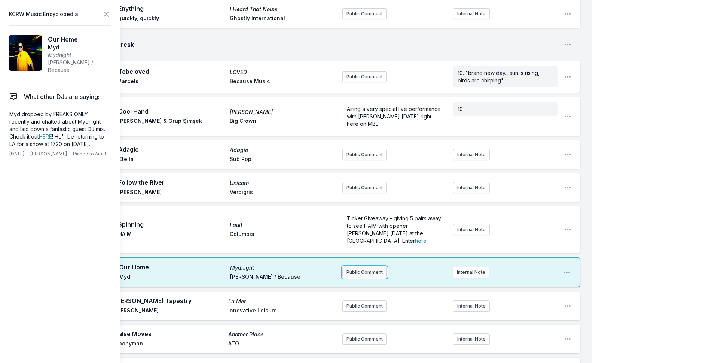
click at [351, 266] on button "Public Comment" at bounding box center [364, 271] width 45 height 11
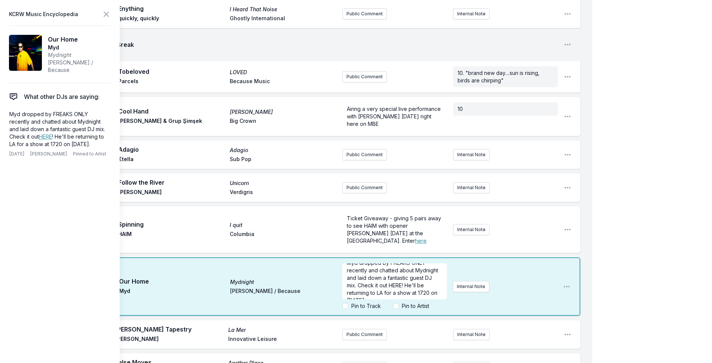
scroll to position [0, 0]
click at [413, 266] on span "Myd dropped by FREAKS ONLY recently and chatted about Mydnight and laid down a …" at bounding box center [393, 288] width 93 height 44
click at [46, 134] on link "HERE" at bounding box center [45, 136] width 13 height 6
drag, startPoint x: 369, startPoint y: 274, endPoint x: 389, endPoint y: 274, distance: 19.5
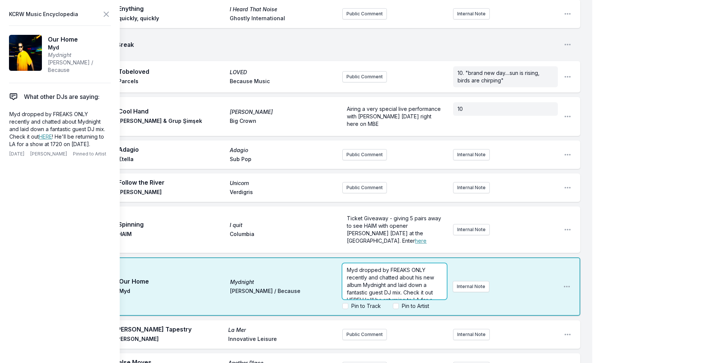
click at [389, 274] on span "Myd dropped by FREAKS ONLY recently and chatted about his new album Mydnight an…" at bounding box center [391, 288] width 89 height 44
drag, startPoint x: 368, startPoint y: 273, endPoint x: 400, endPoint y: 272, distance: 32.2
click at [400, 272] on span "Myd dropped by FREAKS ONLY recently and chatted about his new album Mydnight an…" at bounding box center [391, 288] width 89 height 44
drag, startPoint x: 362, startPoint y: 268, endPoint x: 407, endPoint y: 259, distance: 46.1
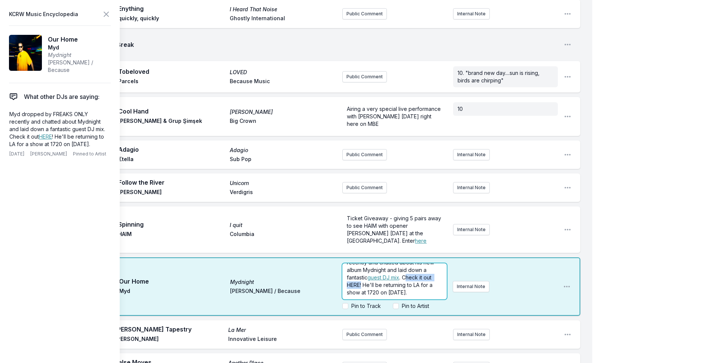
click at [407, 274] on span ". Check it out HERE! He'll be returning to LA for a show at 1720 on [DATE]." at bounding box center [390, 284] width 87 height 21
click at [109, 15] on icon at bounding box center [106, 14] width 9 height 9
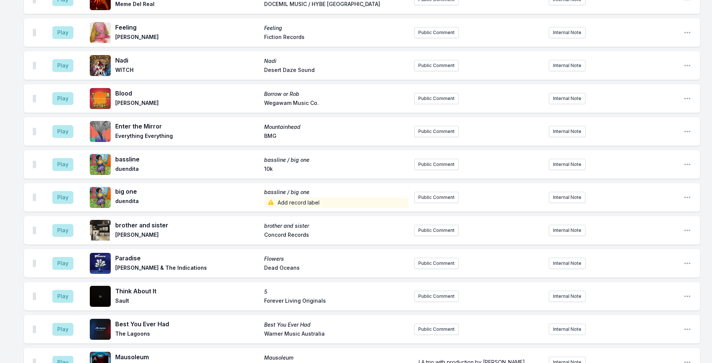
scroll to position [2168, 0]
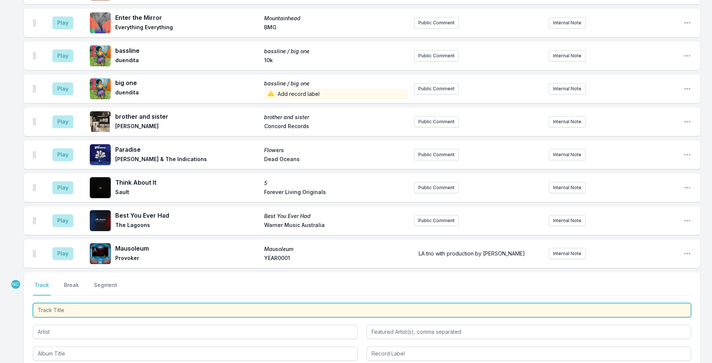
click at [128, 305] on input "Track Title" at bounding box center [362, 310] width 658 height 14
type input "The Revolution Will Not Be"
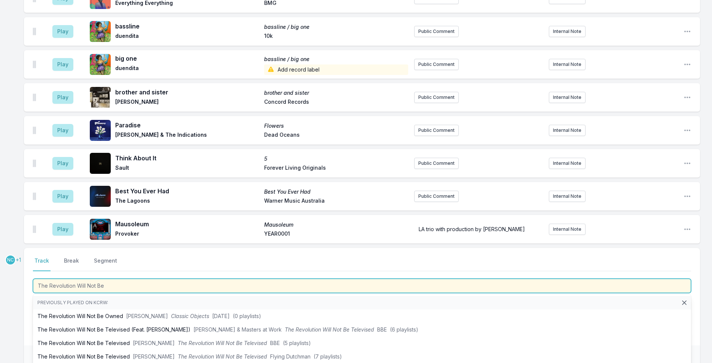
scroll to position [2205, 0]
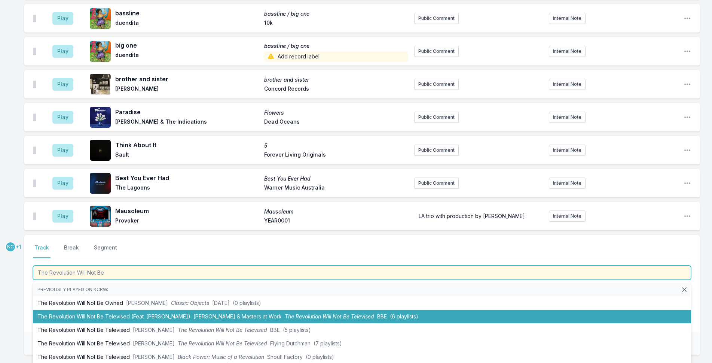
click at [128, 313] on li "The Revolution Will Not Be Televised (Feat. [PERSON_NAME]) [PERSON_NAME] & Mast…" at bounding box center [362, 315] width 658 height 13
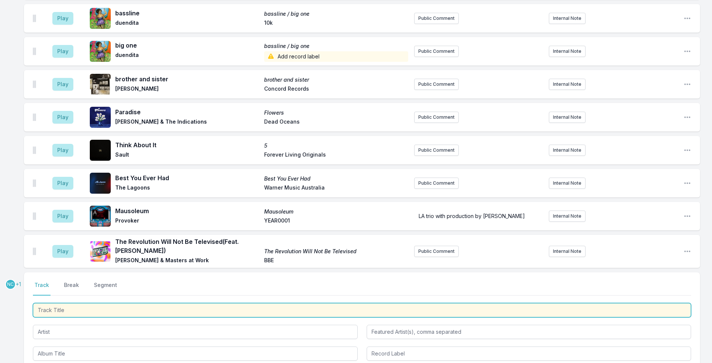
scroll to position [2243, 0]
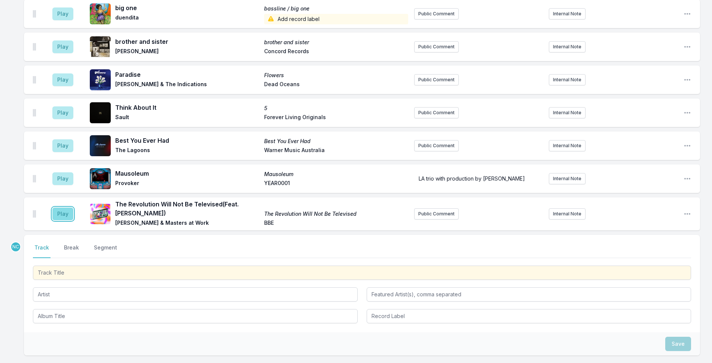
click at [64, 213] on button "Play" at bounding box center [62, 213] width 21 height 13
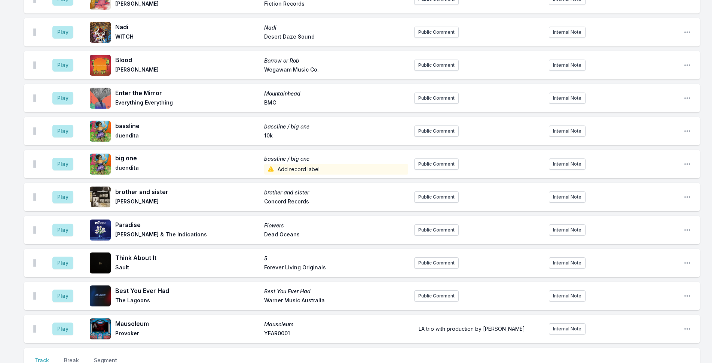
scroll to position [2280, 0]
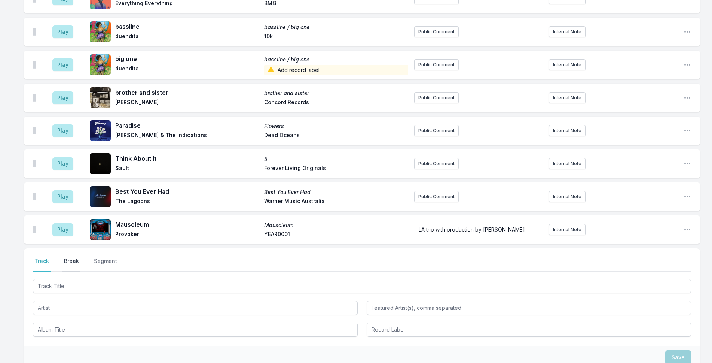
click at [74, 257] on button "Break" at bounding box center [71, 264] width 18 height 14
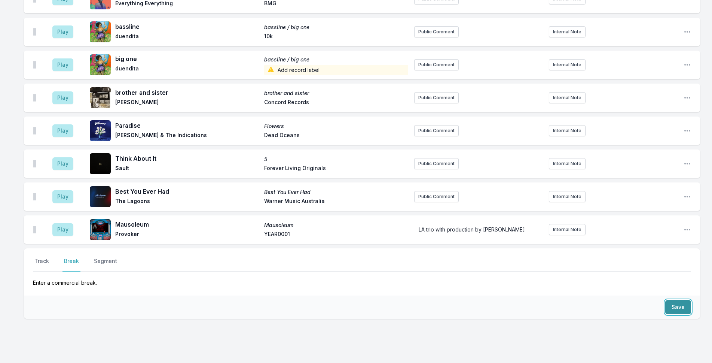
click at [584, 300] on button "Save" at bounding box center [678, 307] width 26 height 14
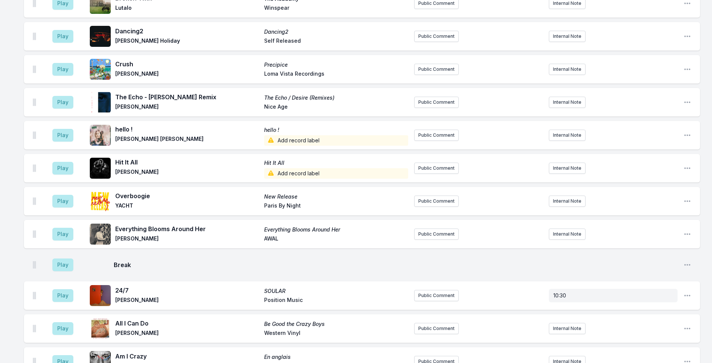
scroll to position [1747, 0]
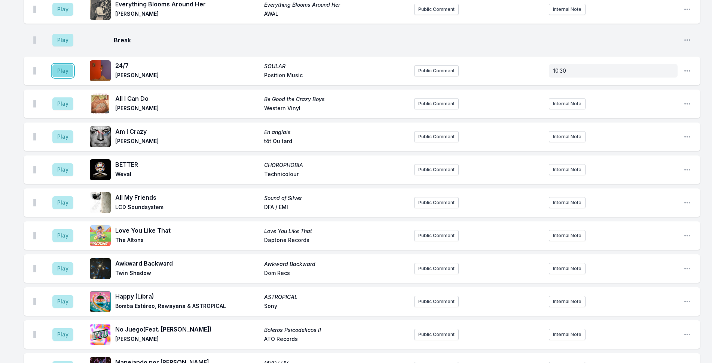
click at [66, 64] on button "Play" at bounding box center [62, 70] width 21 height 13
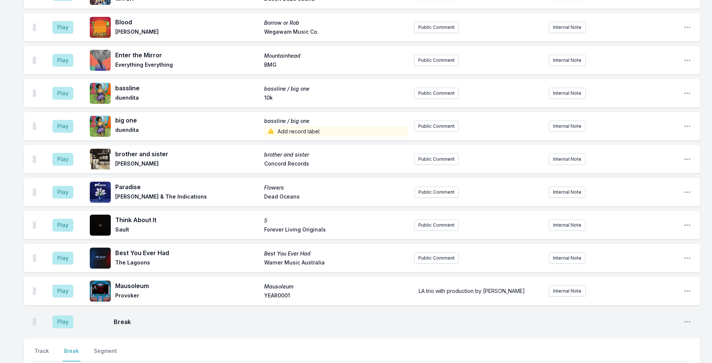
scroll to position [2311, 0]
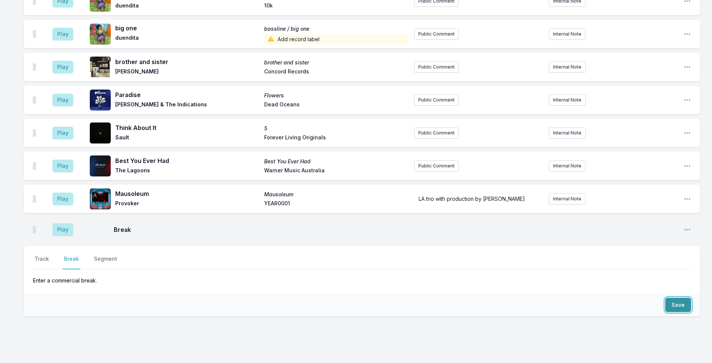
click at [584, 298] on button "Save" at bounding box center [678, 305] width 26 height 14
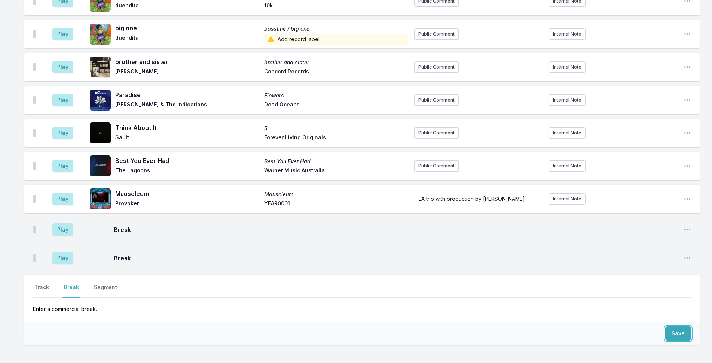
scroll to position [2339, 0]
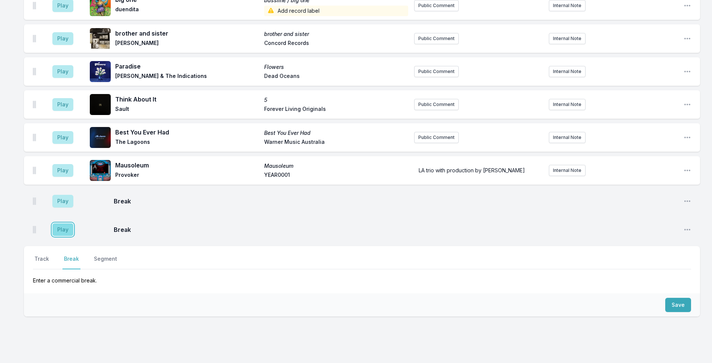
click at [64, 223] on button "Play" at bounding box center [62, 229] width 21 height 13
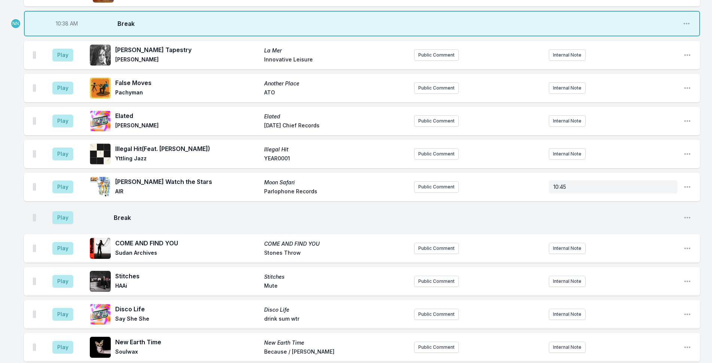
scroll to position [880, 0]
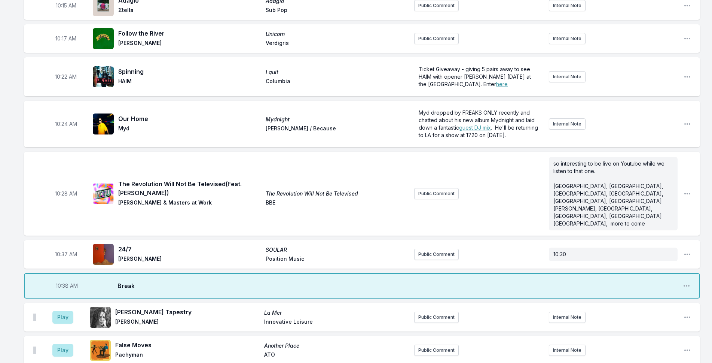
click at [65, 282] on span "10:38 AM" at bounding box center [67, 285] width 22 height 7
click at [61, 278] on input "10:38" at bounding box center [67, 285] width 42 height 14
type input "10:30"
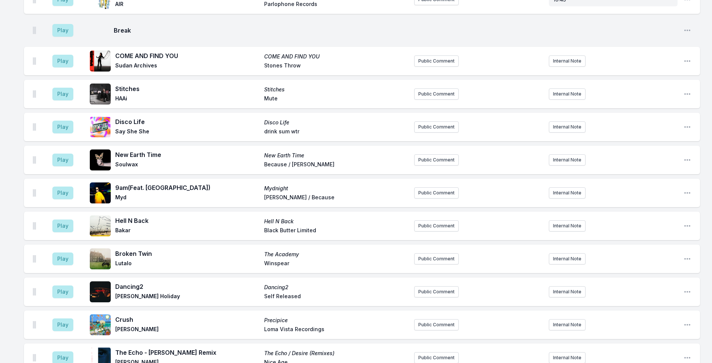
scroll to position [1677, 0]
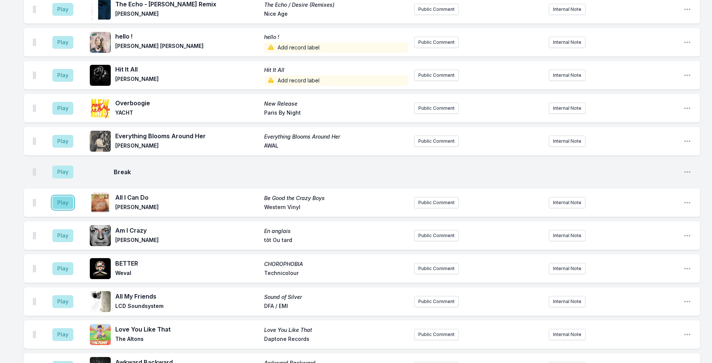
click at [59, 196] on button "Play" at bounding box center [62, 202] width 21 height 13
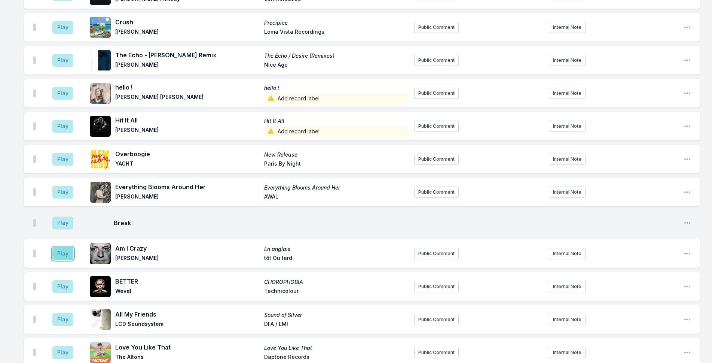
click at [70, 247] on button "Play" at bounding box center [62, 253] width 21 height 13
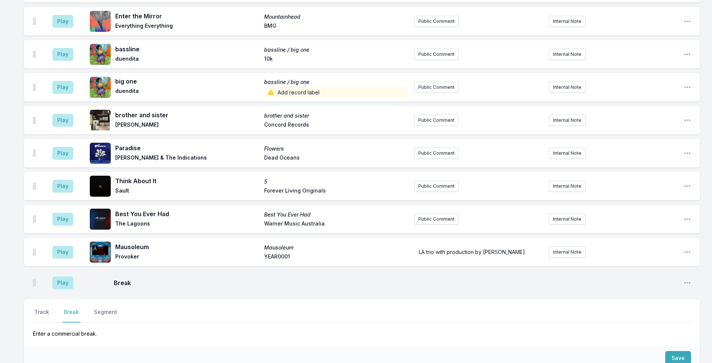
scroll to position [2368, 0]
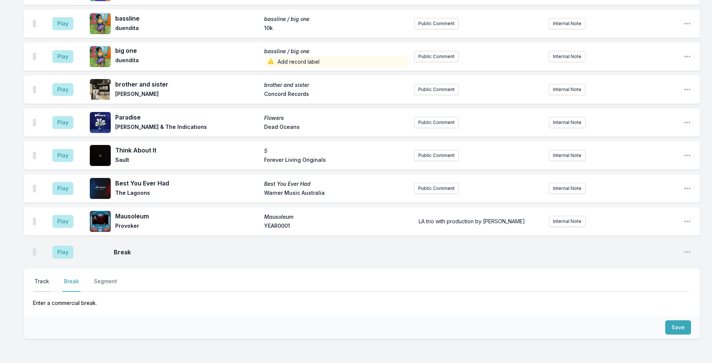
click at [44, 277] on button "Track" at bounding box center [42, 284] width 18 height 14
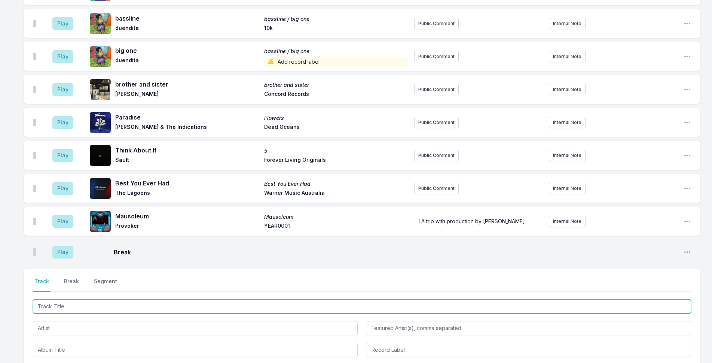
click at [89, 299] on input "Track Title" at bounding box center [362, 306] width 658 height 14
type input "Primo"
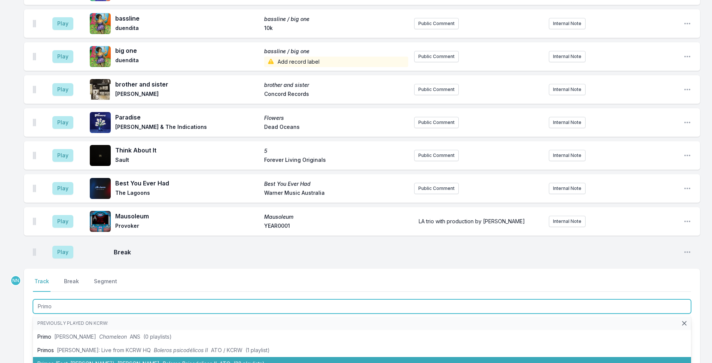
click at [81, 357] on li "Primos (Feat. [PERSON_NAME]) [PERSON_NAME] Boleros Psicodelicos II ATO (22 play…" at bounding box center [362, 363] width 658 height 13
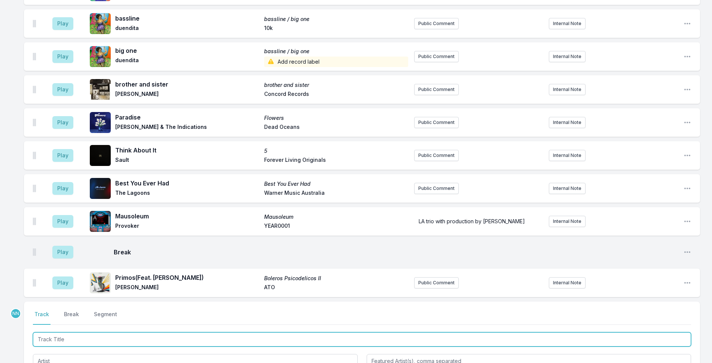
scroll to position [2401, 0]
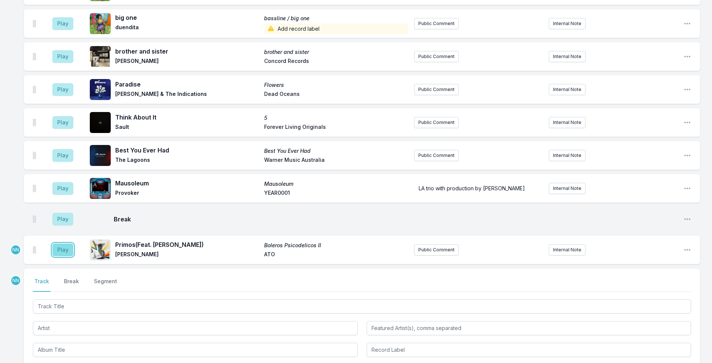
click at [65, 243] on button "Play" at bounding box center [62, 249] width 21 height 13
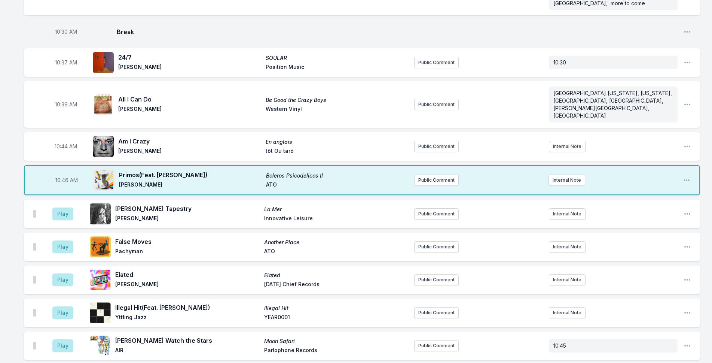
scroll to position [1091, 0]
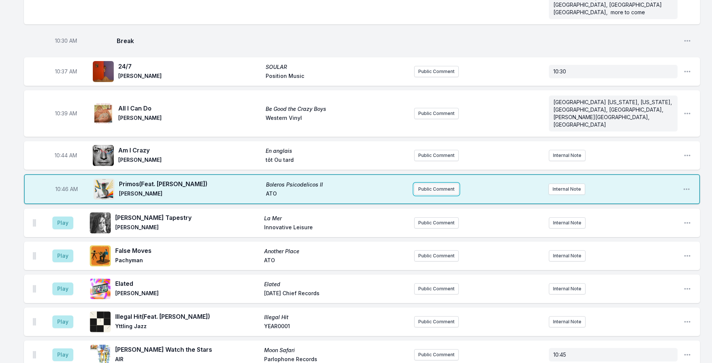
click at [425, 183] on button "Public Comment" at bounding box center [436, 188] width 45 height 11
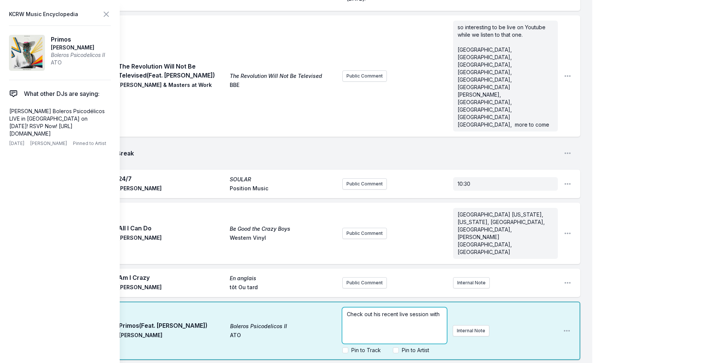
click at [397, 311] on span "Check out his recent live session with" at bounding box center [393, 314] width 93 height 6
click at [399, 311] on span "Check out his recent live session with" at bounding box center [393, 314] width 93 height 6
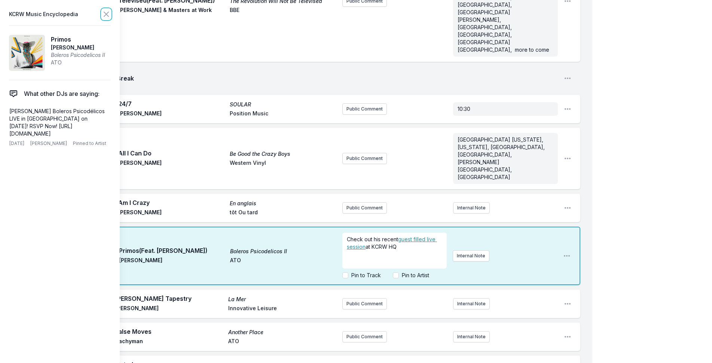
drag, startPoint x: 107, startPoint y: 11, endPoint x: 105, endPoint y: 38, distance: 26.6
click at [107, 11] on icon at bounding box center [106, 14] width 9 height 9
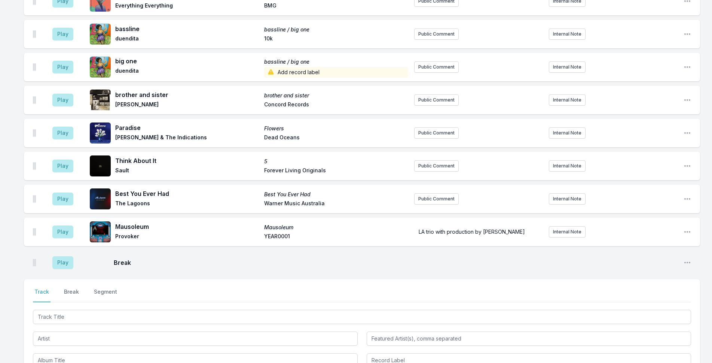
scroll to position [2454, 0]
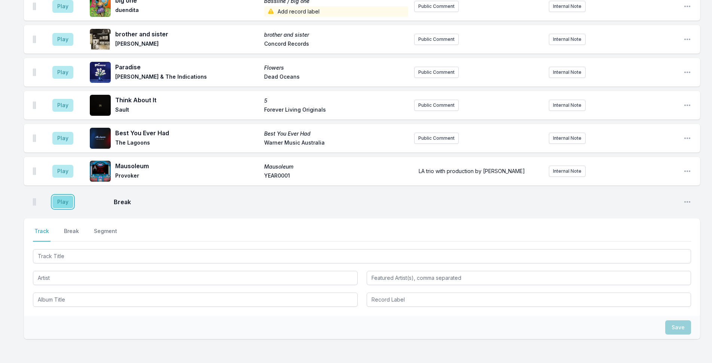
click at [63, 195] on button "Play" at bounding box center [62, 201] width 21 height 13
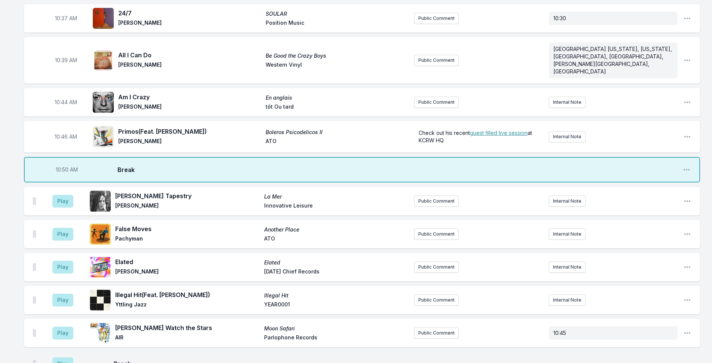
scroll to position [2053, 0]
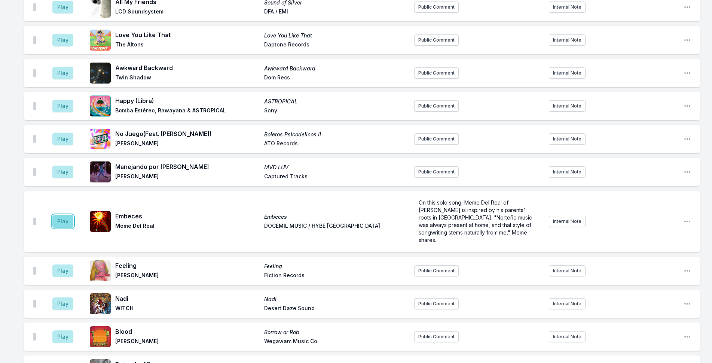
click at [71, 215] on button "Play" at bounding box center [62, 221] width 21 height 13
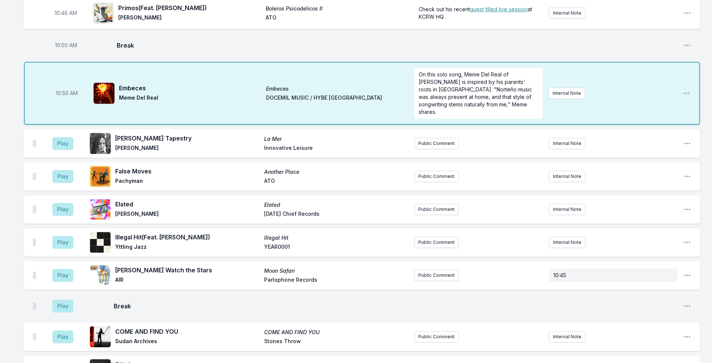
scroll to position [1967, 0]
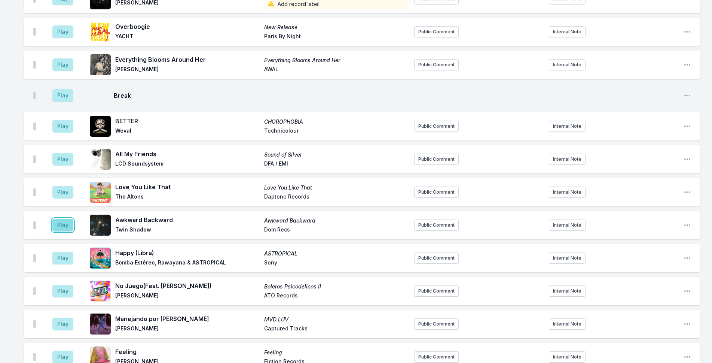
click at [64, 219] on button "Play" at bounding box center [62, 225] width 21 height 13
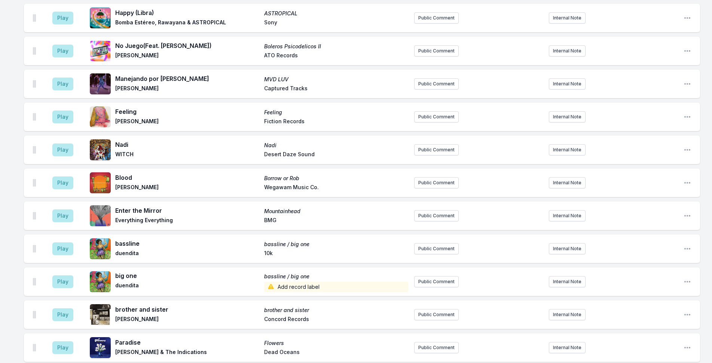
scroll to position [2454, 0]
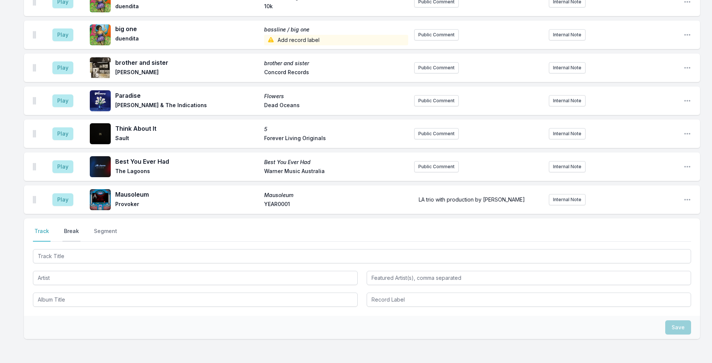
click at [73, 227] on button "Break" at bounding box center [71, 234] width 18 height 14
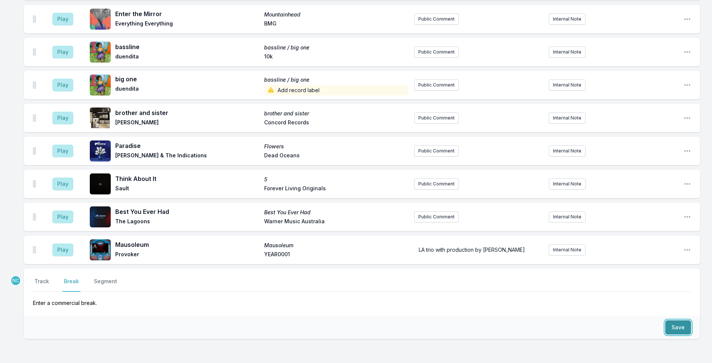
click at [584, 320] on button "Save" at bounding box center [678, 327] width 26 height 14
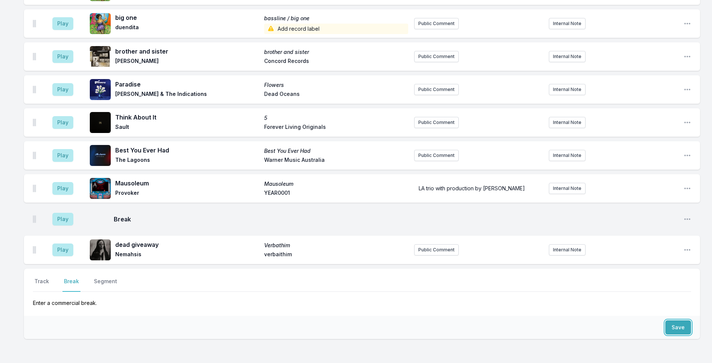
scroll to position [2428, 0]
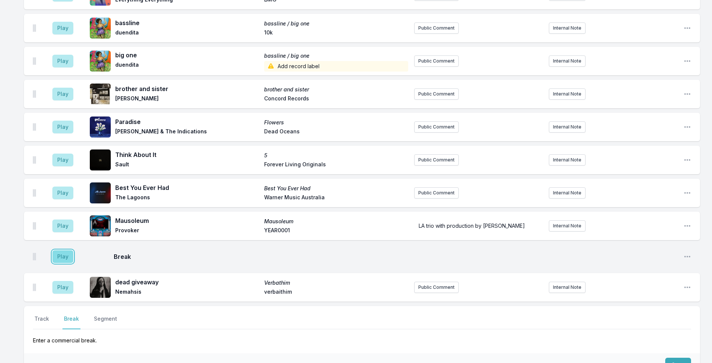
click at [66, 250] on button "Play" at bounding box center [62, 256] width 21 height 13
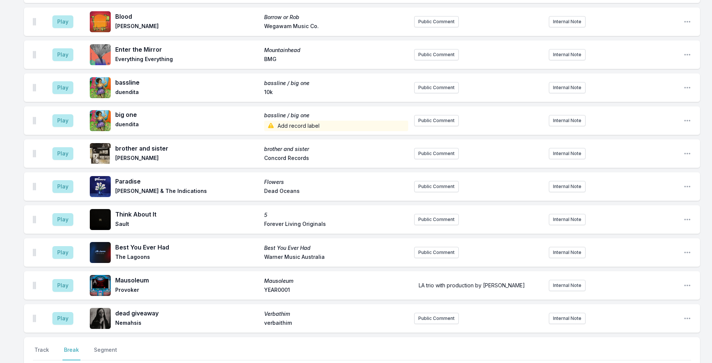
scroll to position [2465, 0]
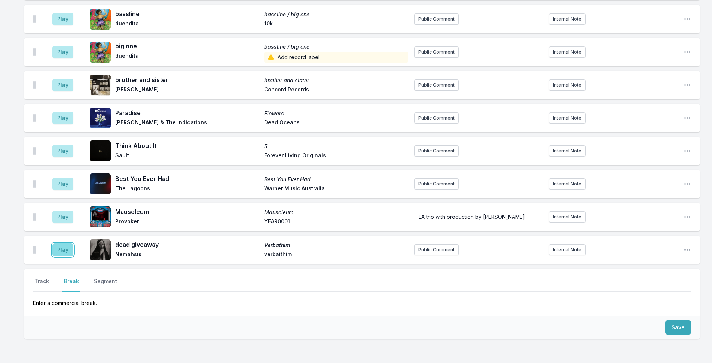
click at [63, 243] on button "Play" at bounding box center [62, 249] width 21 height 13
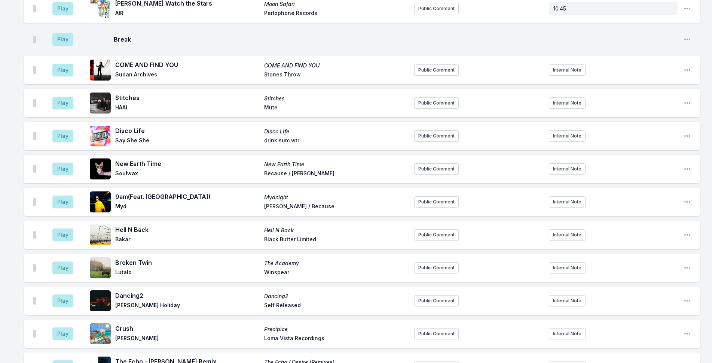
scroll to position [1806, 0]
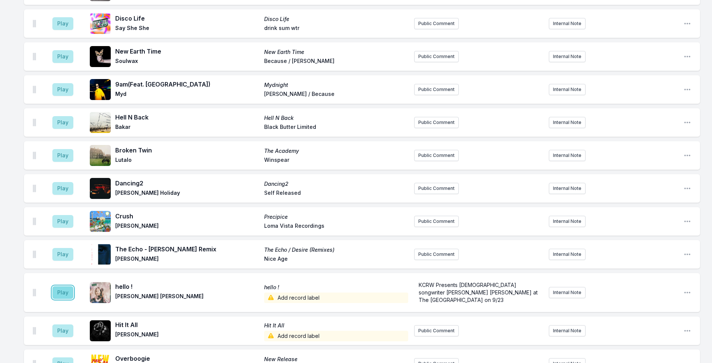
click at [65, 286] on button "Play" at bounding box center [62, 292] width 21 height 13
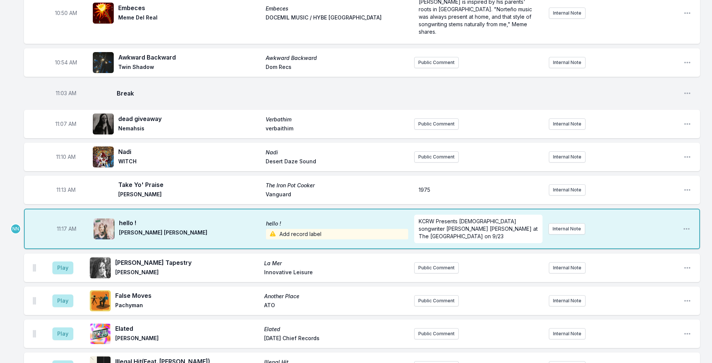
scroll to position [1208, 0]
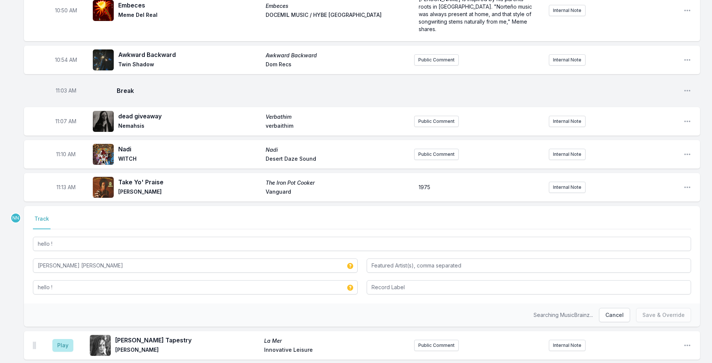
scroll to position [1357, 0]
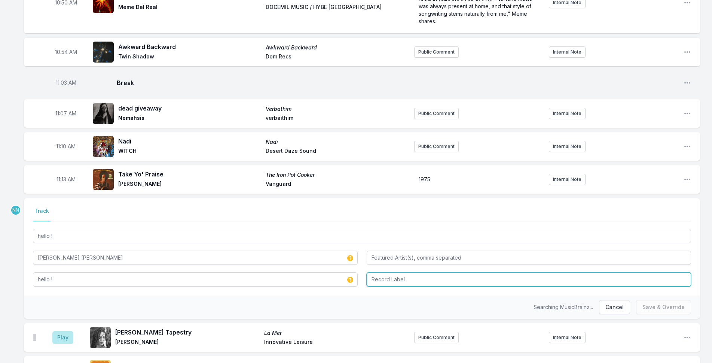
click at [402, 272] on input "Record Label" at bounding box center [529, 279] width 325 height 14
type input "Kartel"
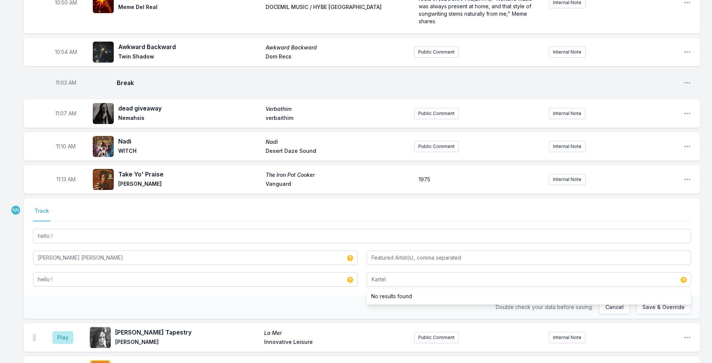
click at [359, 295] on div "Double check your data before saving. Cancel Save & Override" at bounding box center [362, 306] width 676 height 23
click at [584, 300] on button "Save & Override" at bounding box center [663, 307] width 55 height 14
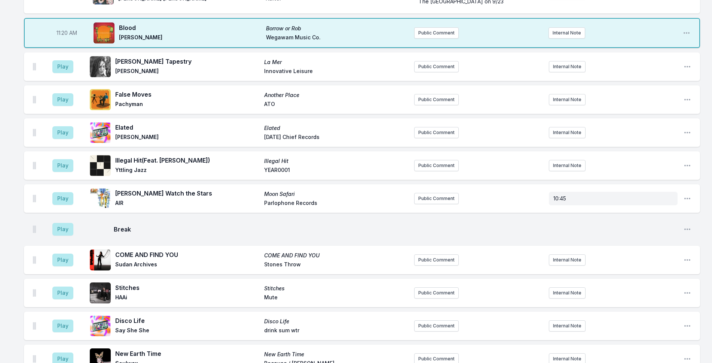
scroll to position [1582, 0]
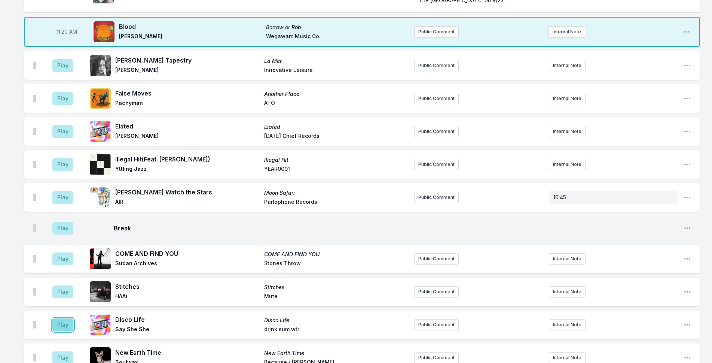
click at [66, 318] on button "Play" at bounding box center [62, 324] width 21 height 13
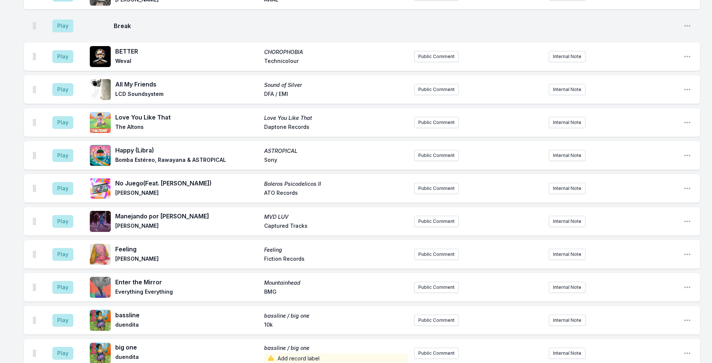
scroll to position [2480, 0]
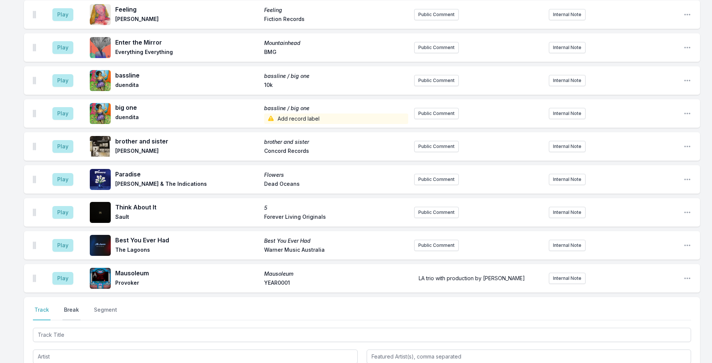
click at [68, 306] on button "Break" at bounding box center [71, 313] width 18 height 14
click at [584, 348] on button "Save" at bounding box center [678, 355] width 26 height 14
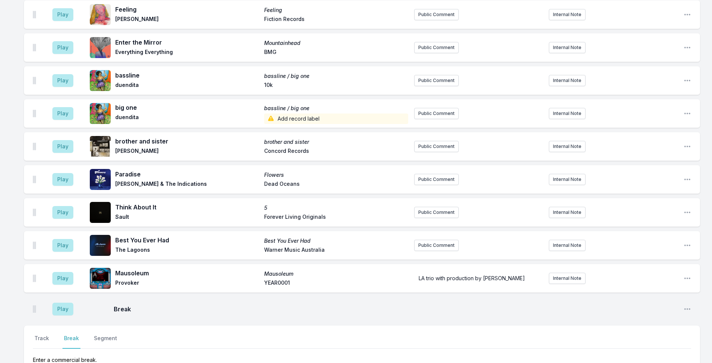
scroll to position [2508, 0]
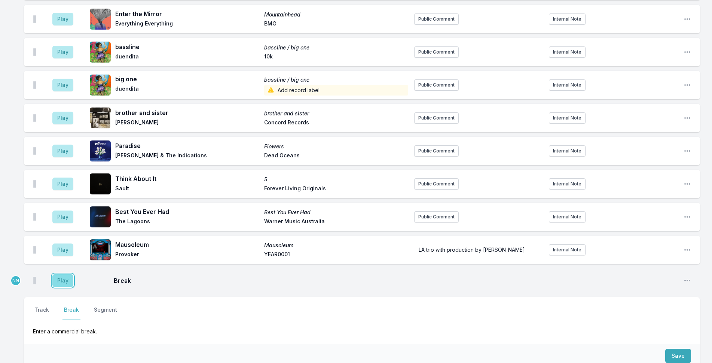
click at [62, 274] on button "Play" at bounding box center [62, 280] width 21 height 13
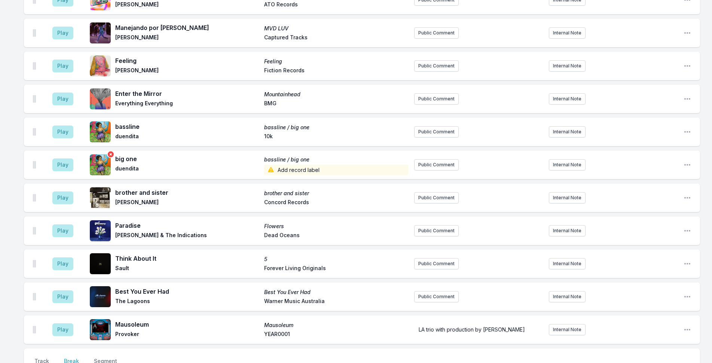
scroll to position [2529, 0]
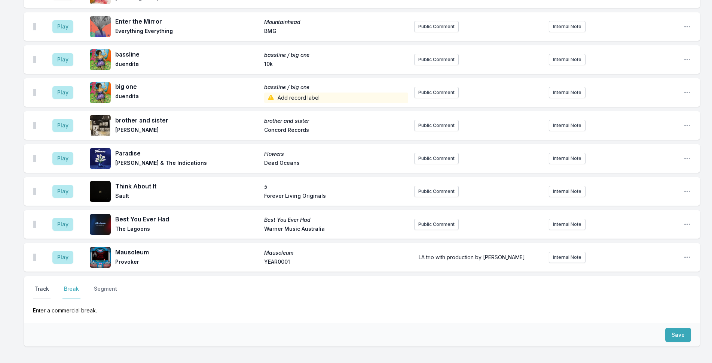
click at [42, 285] on button "Track" at bounding box center [42, 292] width 18 height 14
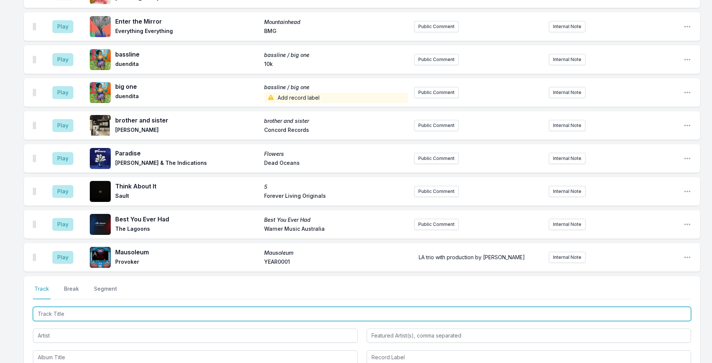
click at [96, 306] on input "Track Title" at bounding box center [362, 313] width 658 height 14
paste input "Beautiful Dog"
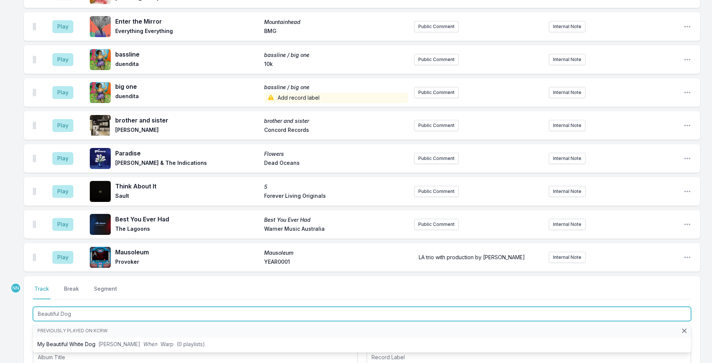
type input "Beautiful Dog"
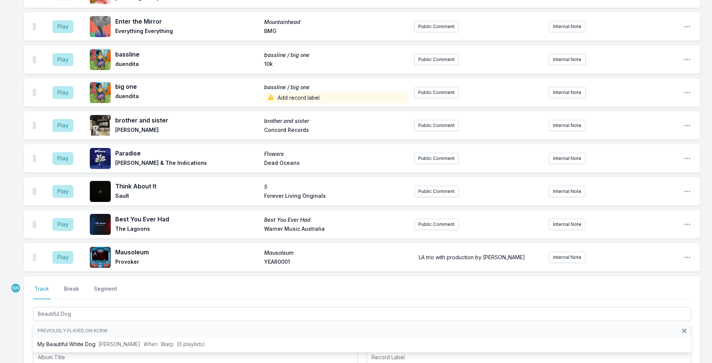
drag, startPoint x: 9, startPoint y: 287, endPoint x: 13, endPoint y: 286, distance: 4.6
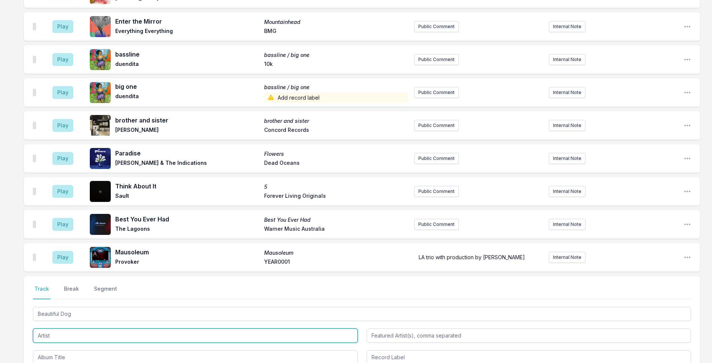
click at [49, 328] on input "Artist" at bounding box center [195, 335] width 325 height 14
type input "Antaeus"
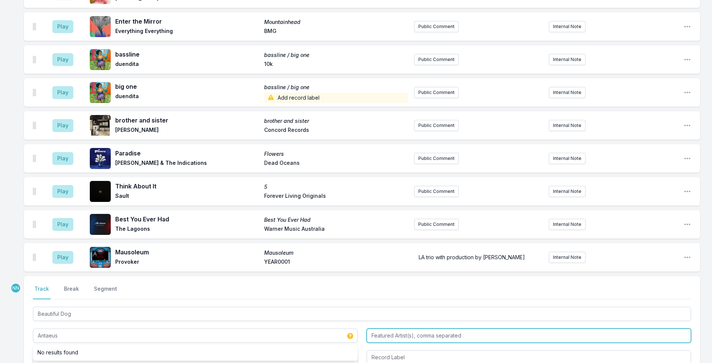
click at [394, 328] on input "Featured Artist(s), comma separated" at bounding box center [529, 335] width 325 height 14
type input "Relaxmydog, Mosadi"
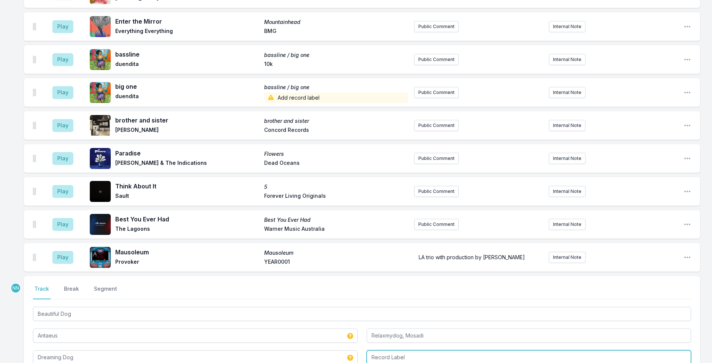
type input "Dreaming Dog"
type input "Music For Pets"
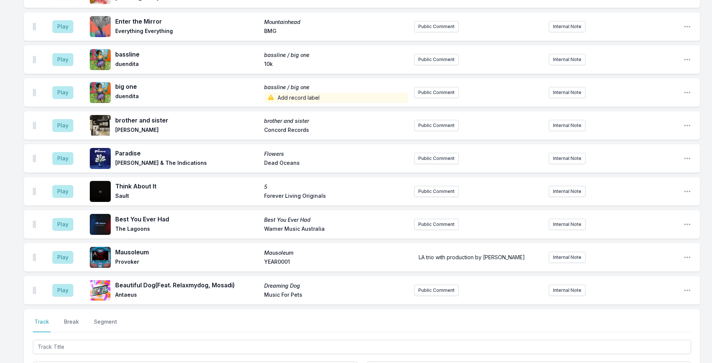
scroll to position [2562, 0]
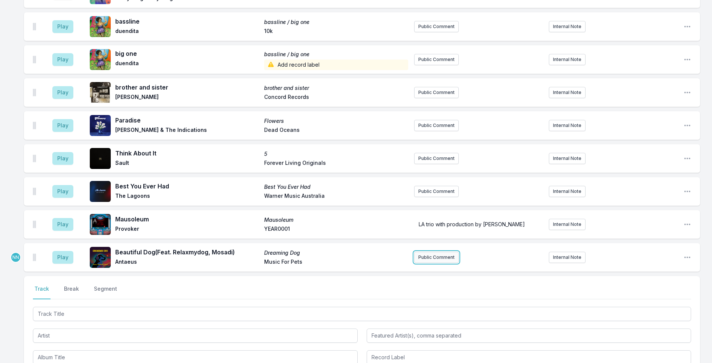
click at [423, 251] on button "Public Comment" at bounding box center [436, 256] width 45 height 11
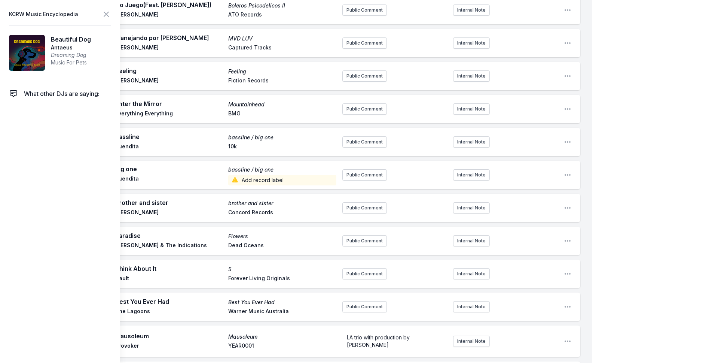
scroll to position [0, 0]
drag, startPoint x: 345, startPoint y: 262, endPoint x: 392, endPoint y: 263, distance: 46.8
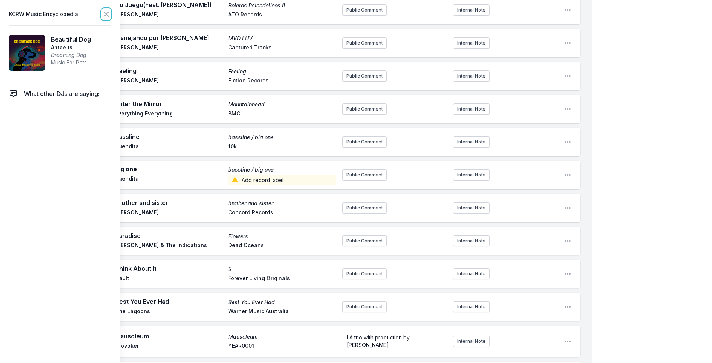
click at [104, 16] on icon at bounding box center [106, 14] width 9 height 9
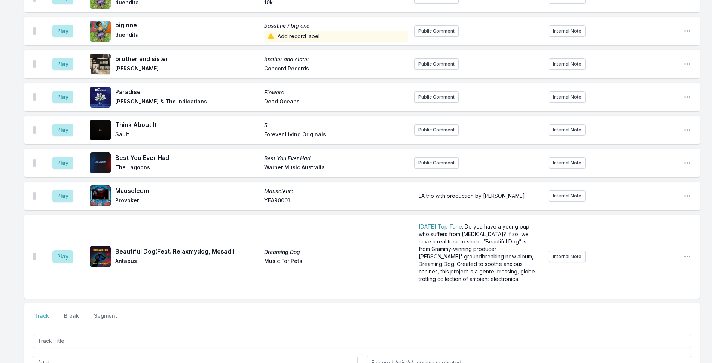
scroll to position [0, 0]
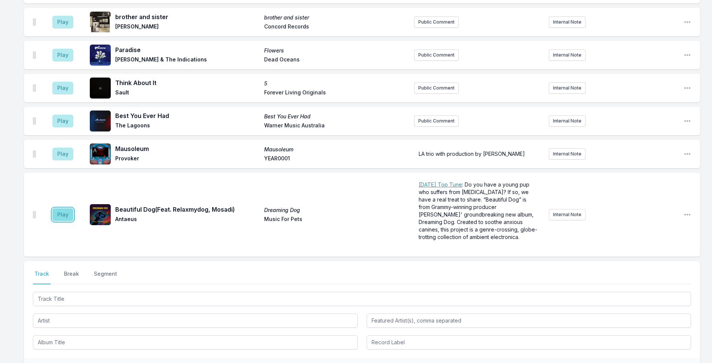
click at [65, 208] on button "Play" at bounding box center [62, 214] width 21 height 13
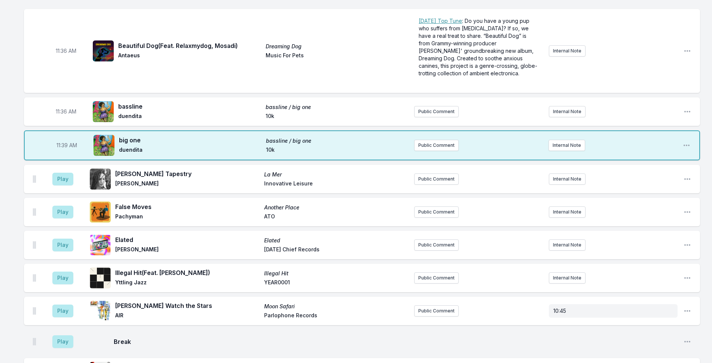
scroll to position [1697, 0]
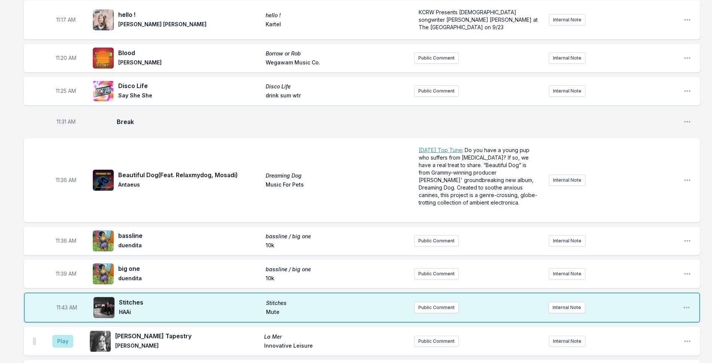
scroll to position [1585, 0]
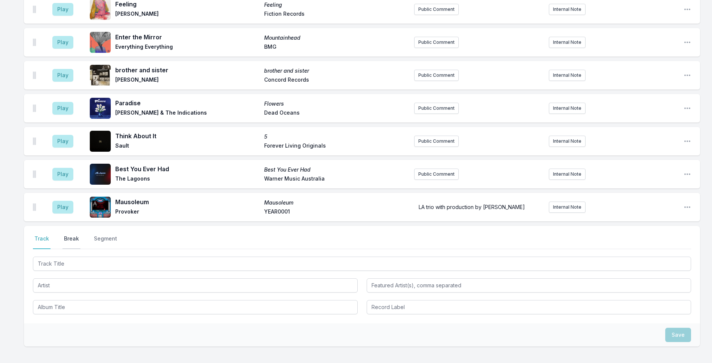
click at [67, 235] on button "Break" at bounding box center [71, 242] width 18 height 14
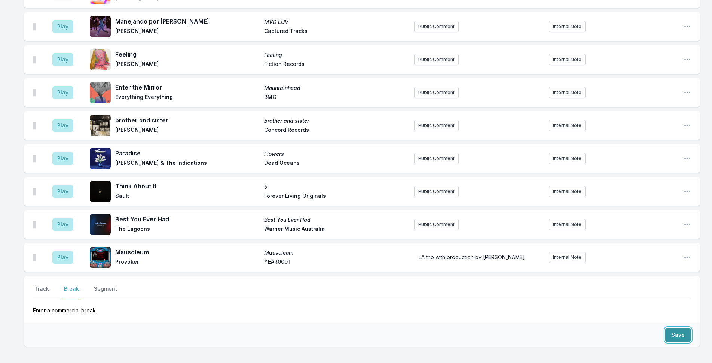
click at [584, 327] on button "Save" at bounding box center [678, 334] width 26 height 14
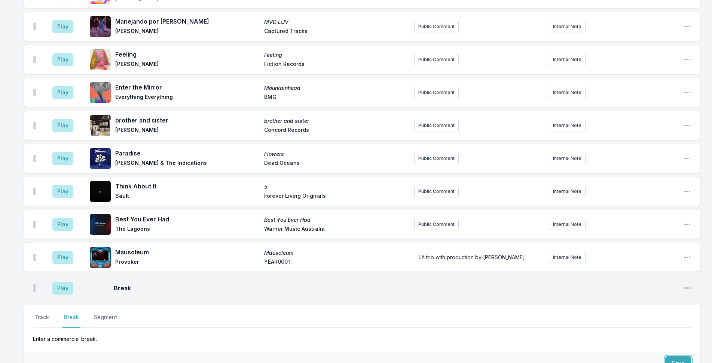
scroll to position [2646, 0]
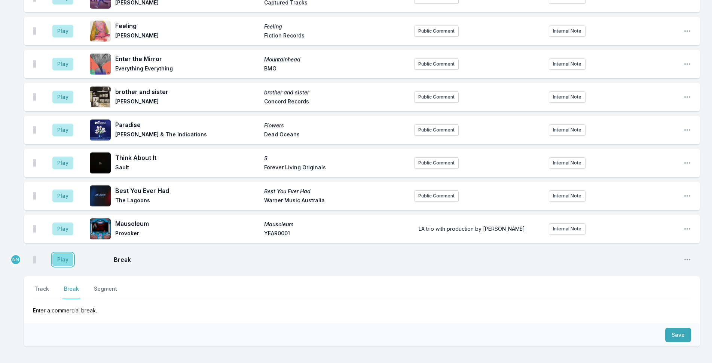
click at [69, 253] on button "Play" at bounding box center [62, 259] width 21 height 13
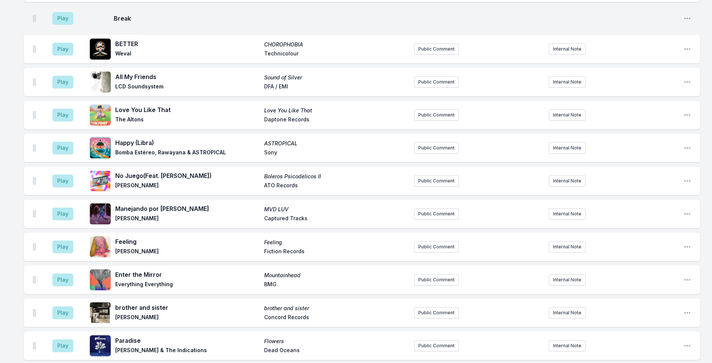
scroll to position [1885, 0]
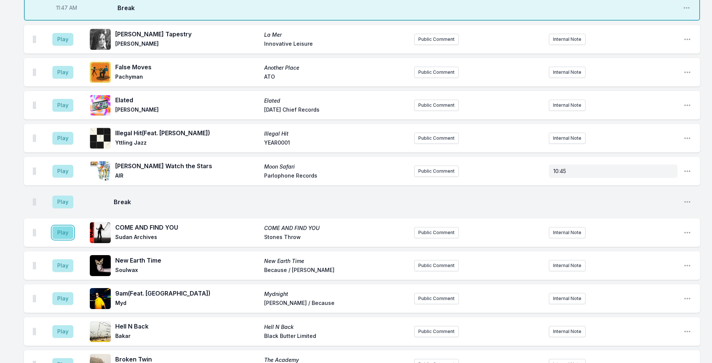
click at [68, 226] on button "Play" at bounding box center [62, 232] width 21 height 13
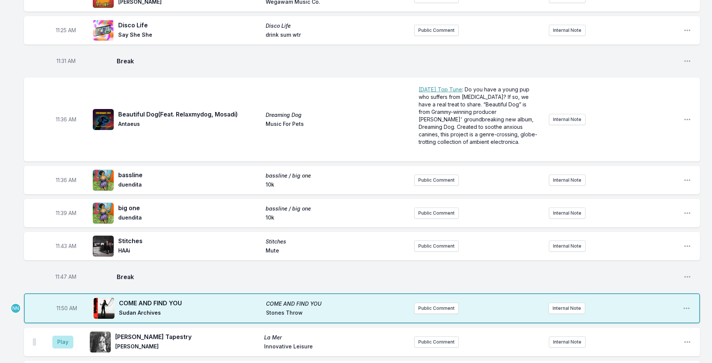
scroll to position [1660, 0]
